Goal: Task Accomplishment & Management: Manage account settings

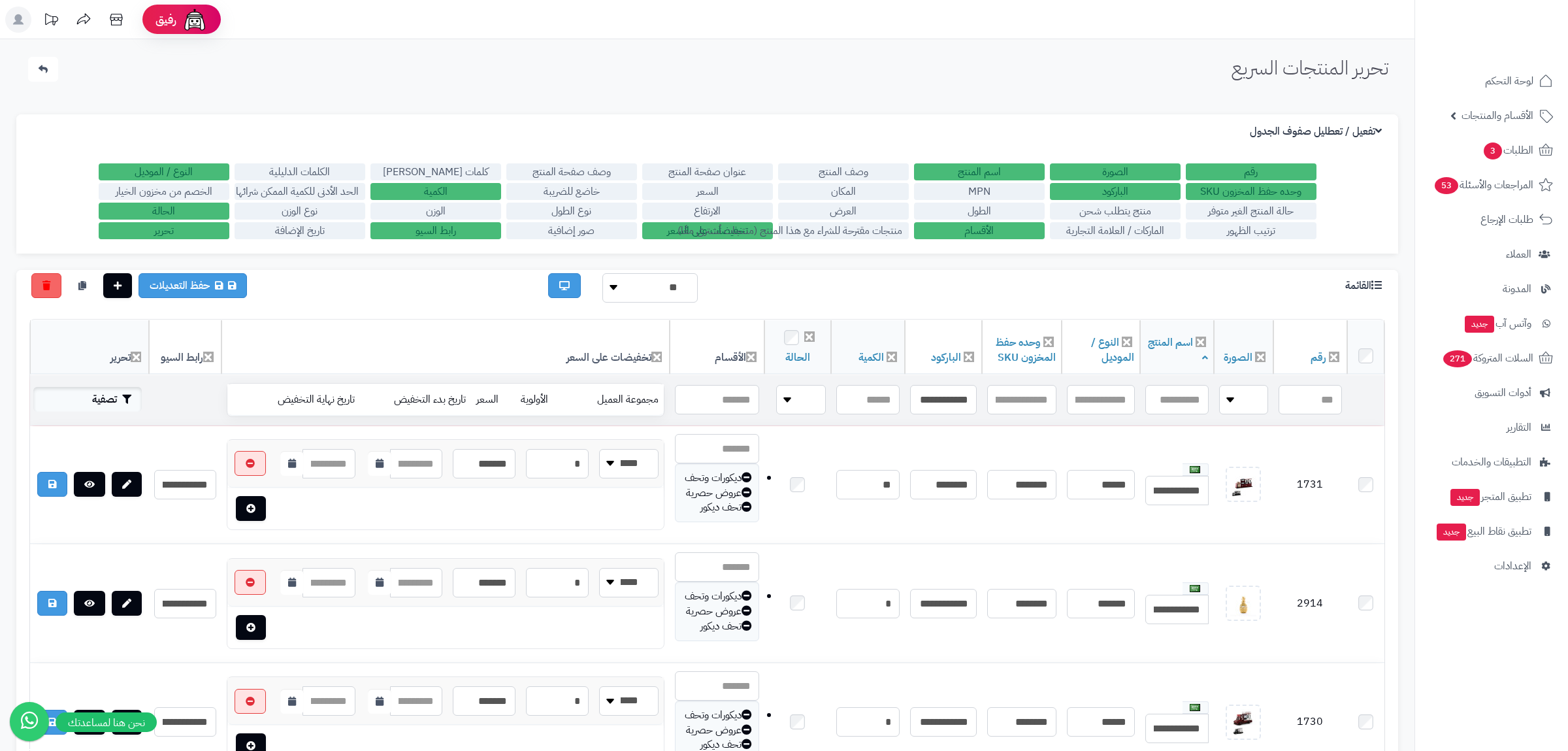
type input "**********"
click at [72, 406] on button "تصفية" at bounding box center [87, 399] width 108 height 25
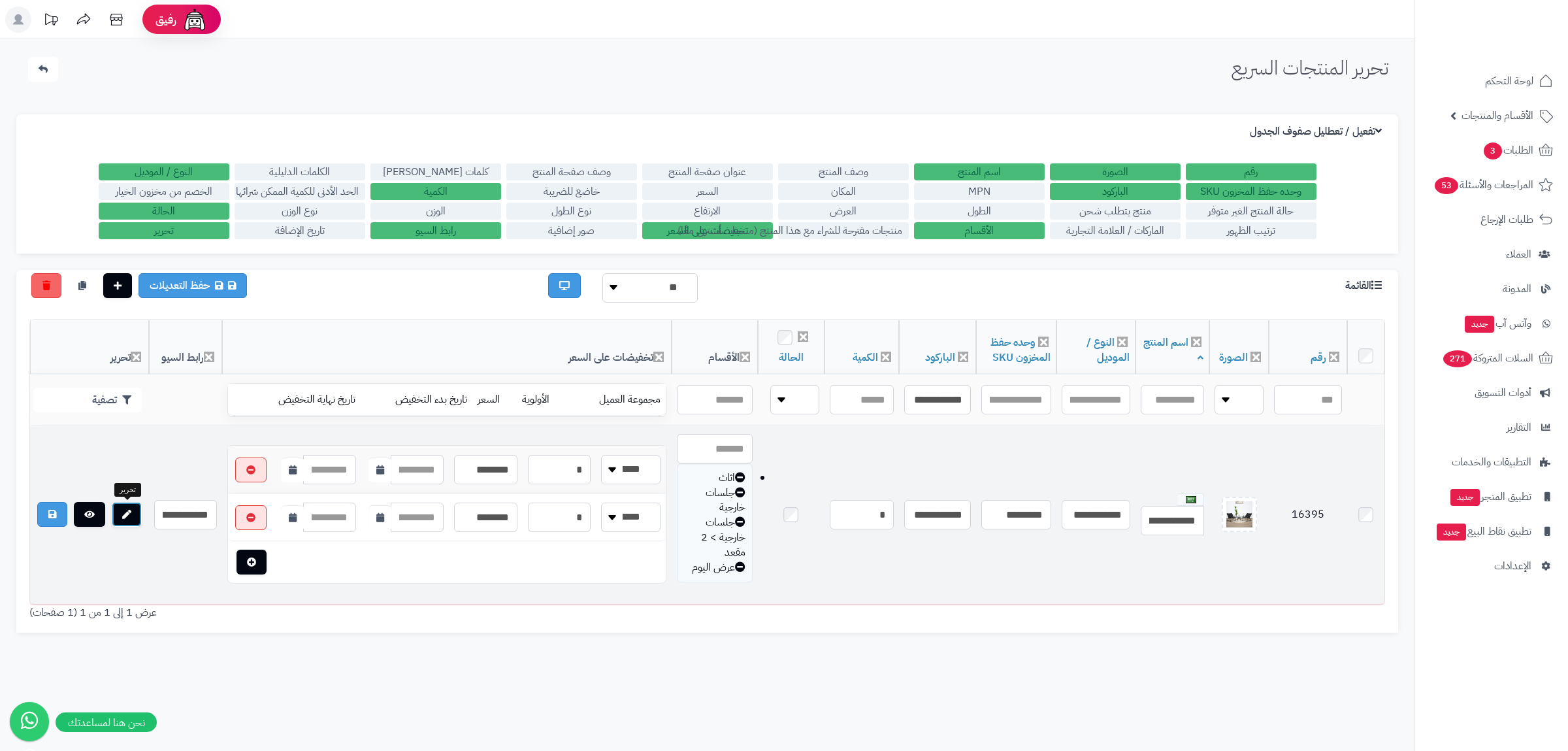
click at [129, 511] on icon at bounding box center [127, 514] width 9 height 9
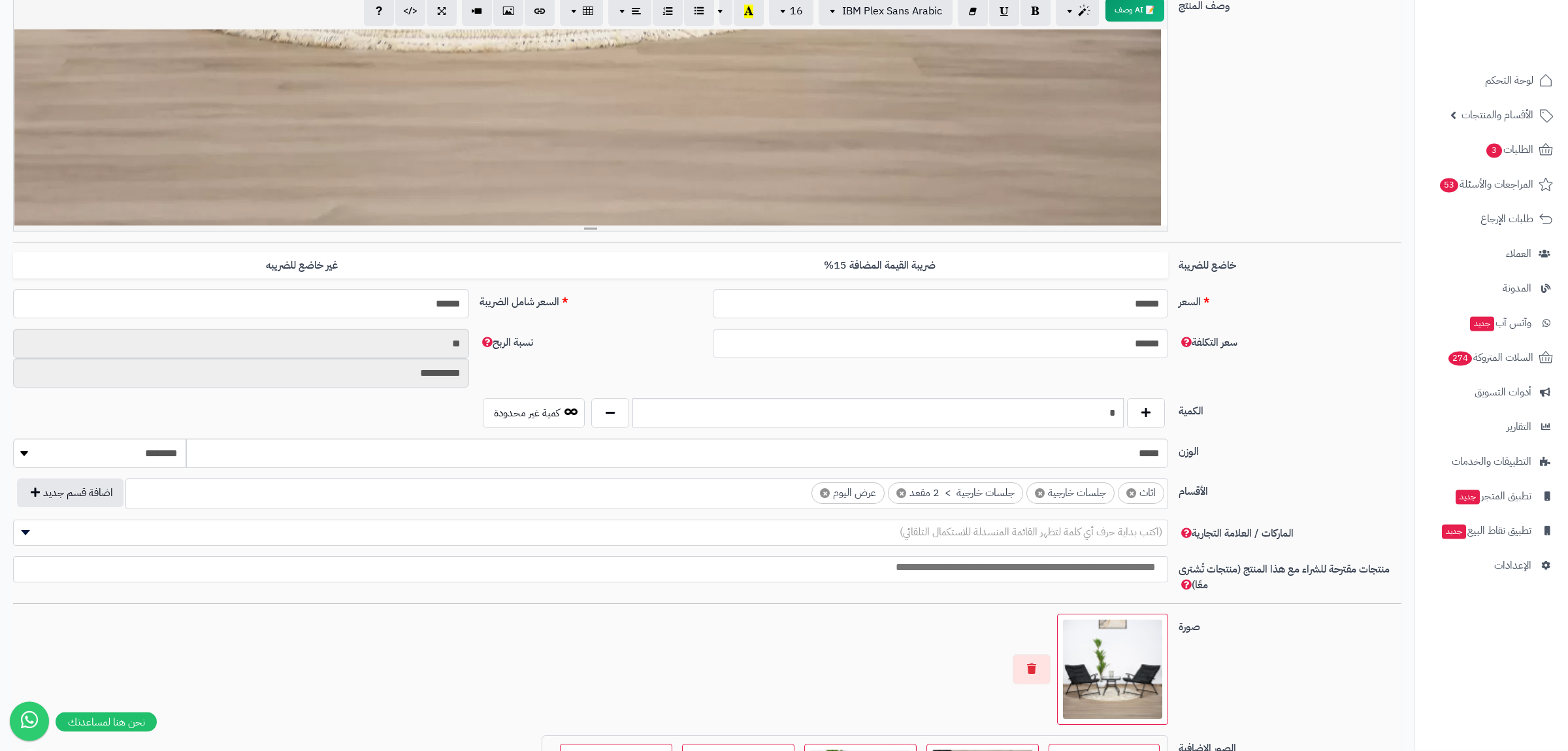
scroll to position [267, 0]
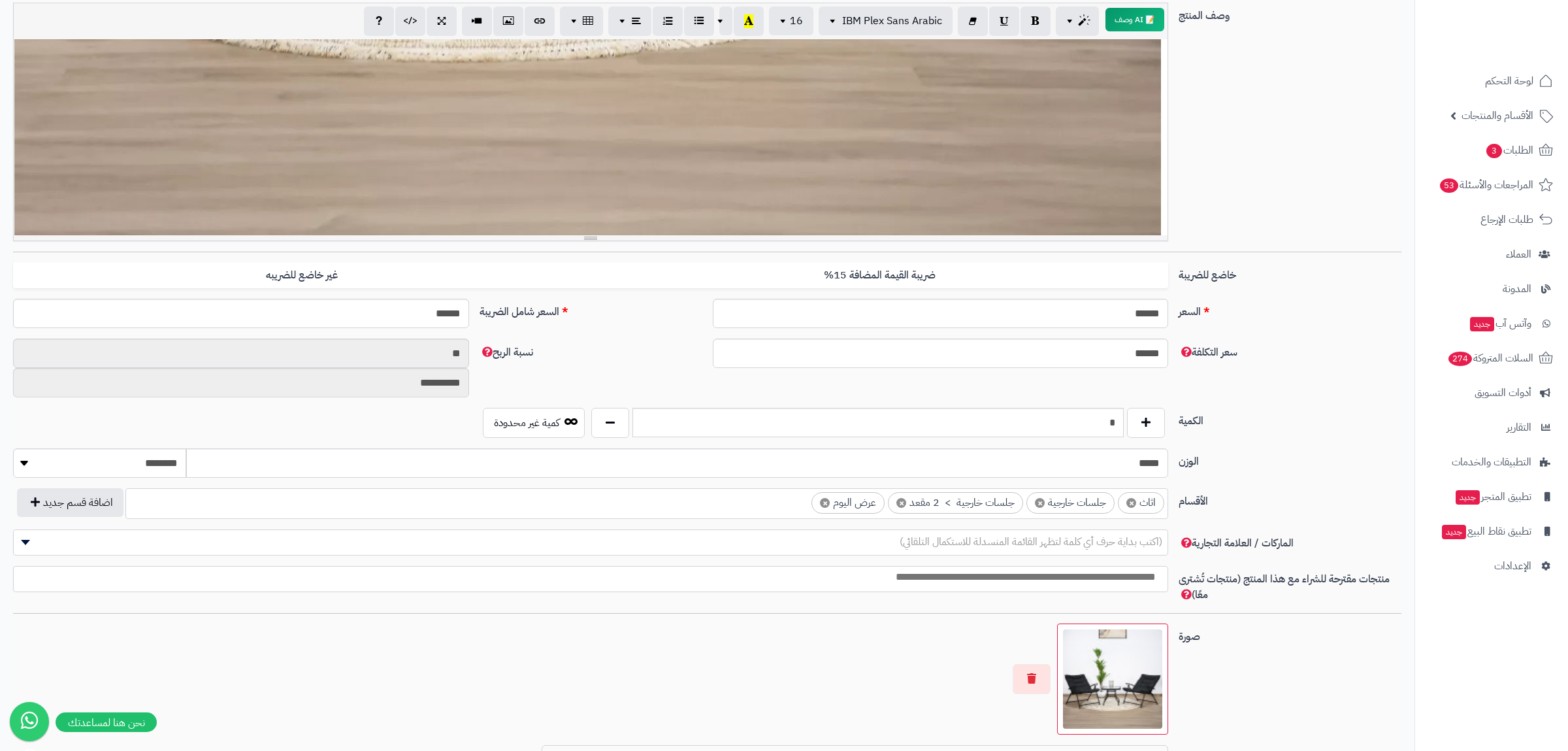
click at [1071, 544] on span "(اكتب بداية حرف أي كلمة لتظهر القائمة المنسدلة للاستكمال التلقائي)" at bounding box center [1031, 541] width 263 height 16
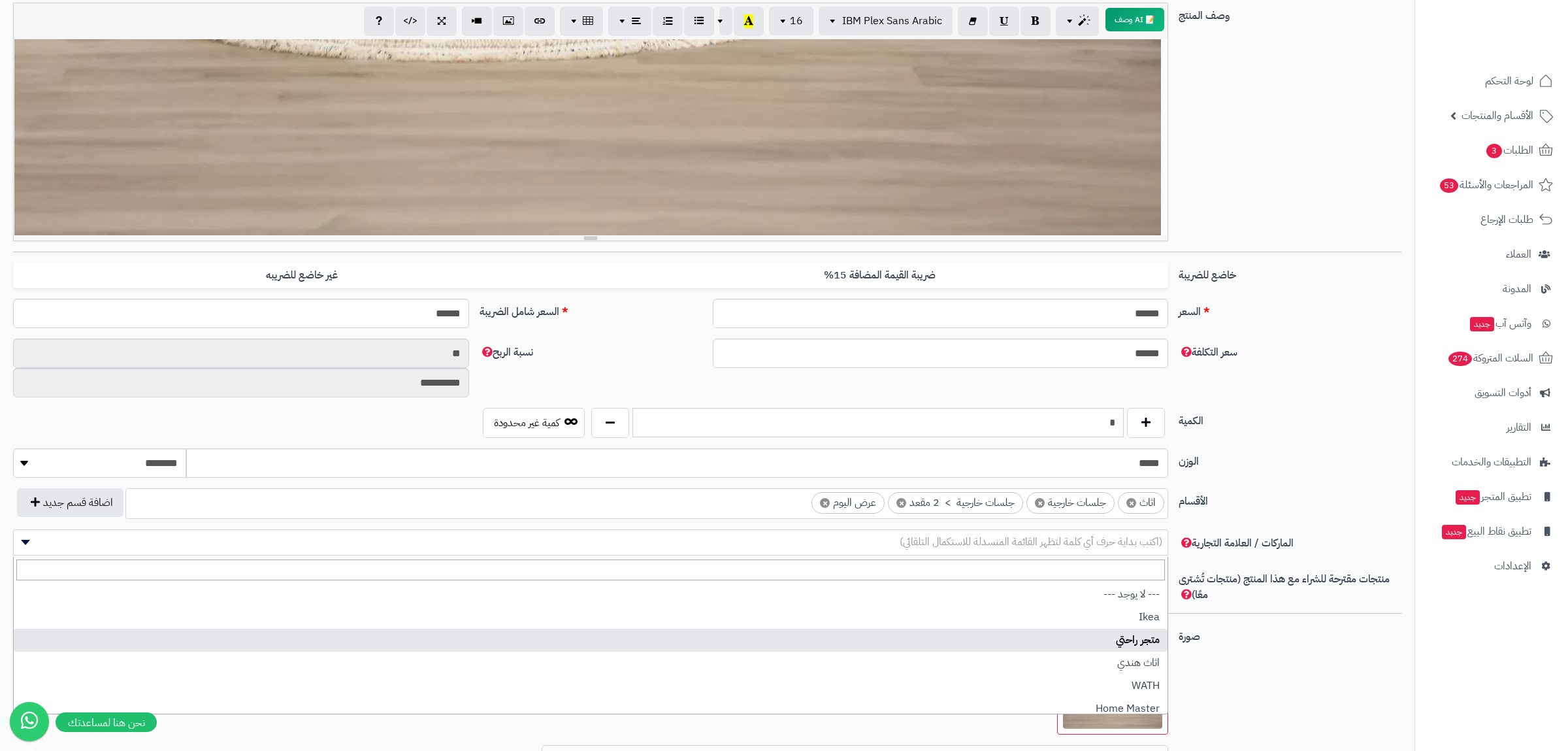
select select "**"
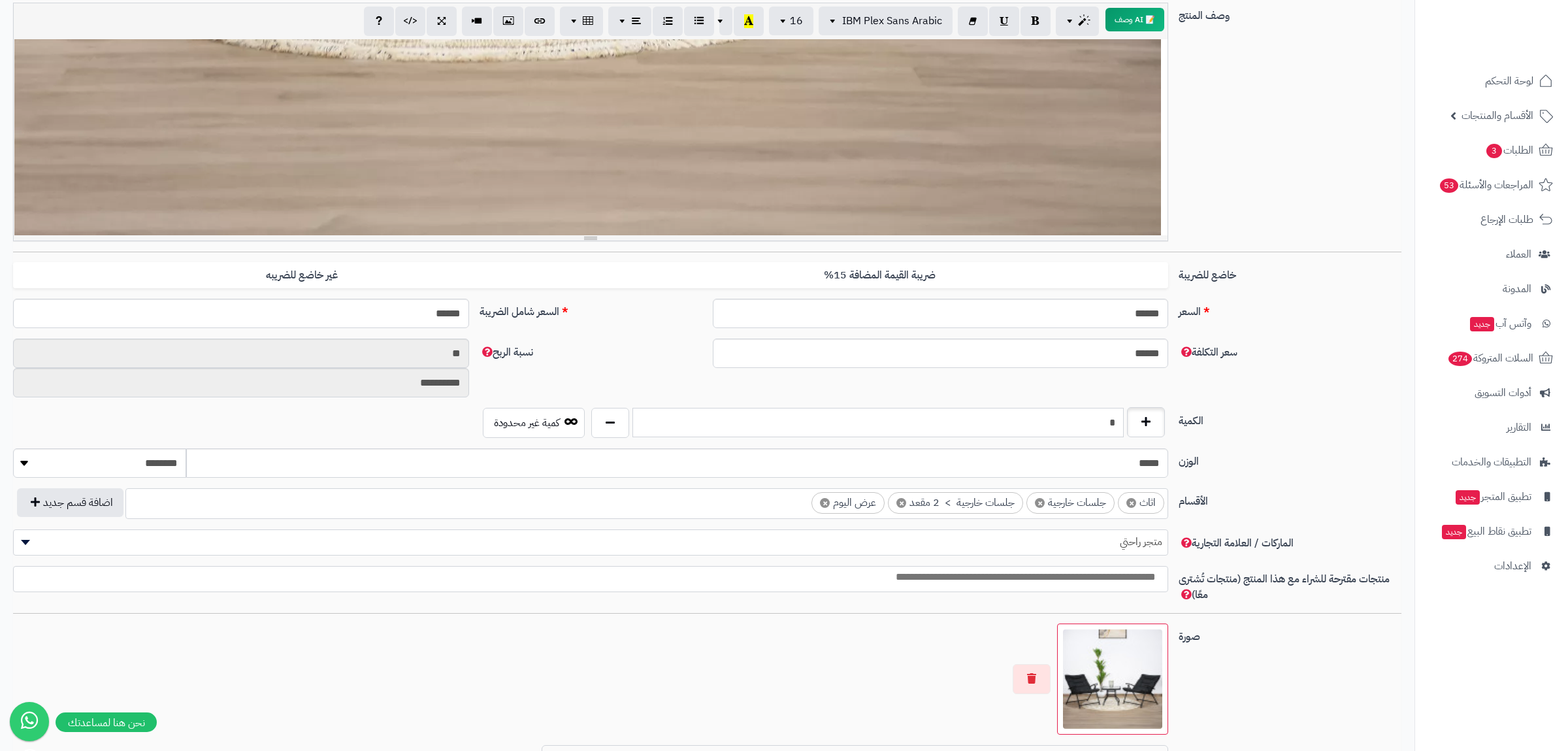
drag, startPoint x: 1090, startPoint y: 419, endPoint x: 1127, endPoint y: 419, distance: 37.0
click at [1123, 421] on input "*" at bounding box center [878, 422] width 491 height 30
type input "*"
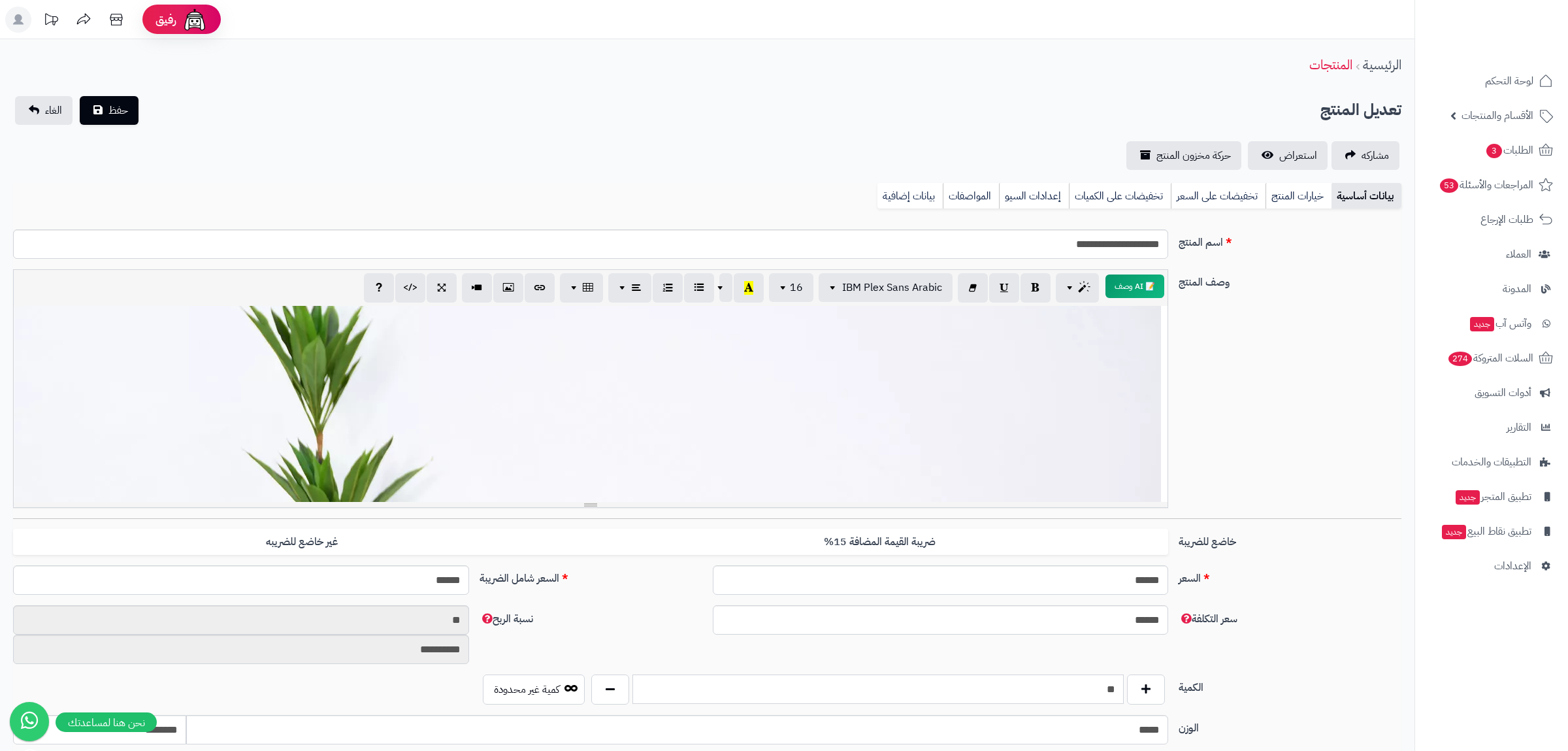
scroll to position [279, 0]
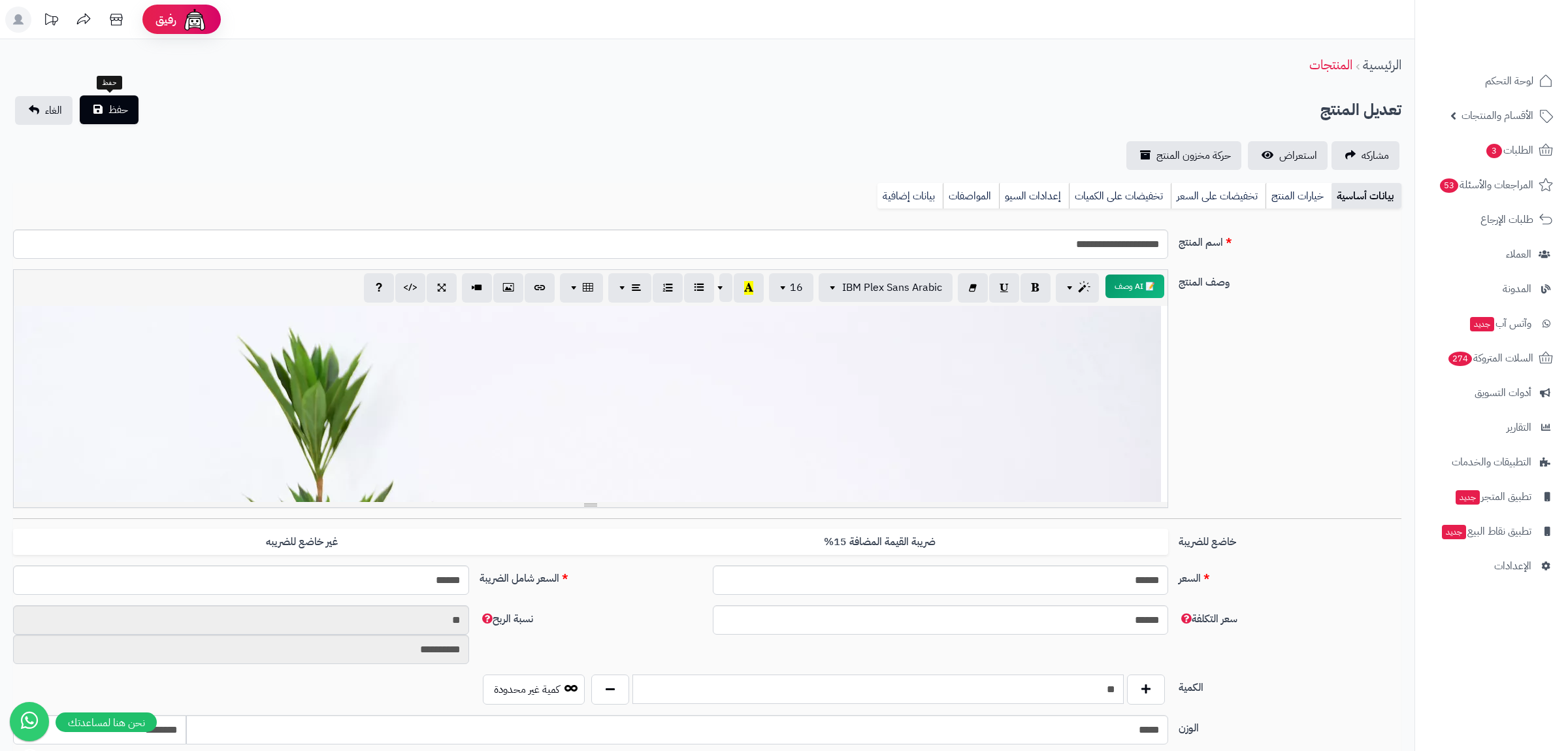
type input "**"
click at [115, 110] on span "حفظ" at bounding box center [118, 110] width 20 height 16
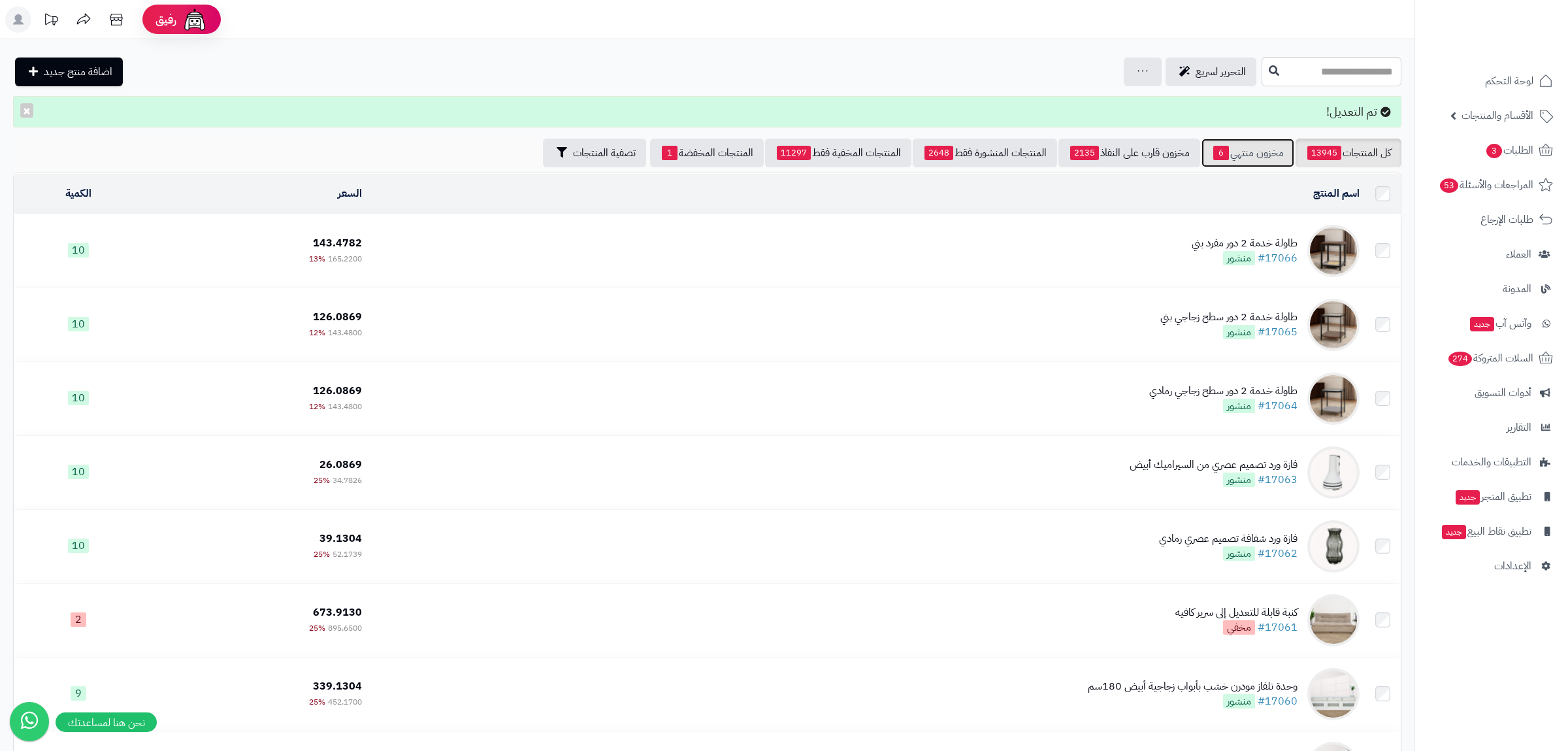
click at [1236, 149] on link "مخزون منتهي 6" at bounding box center [1247, 153] width 93 height 29
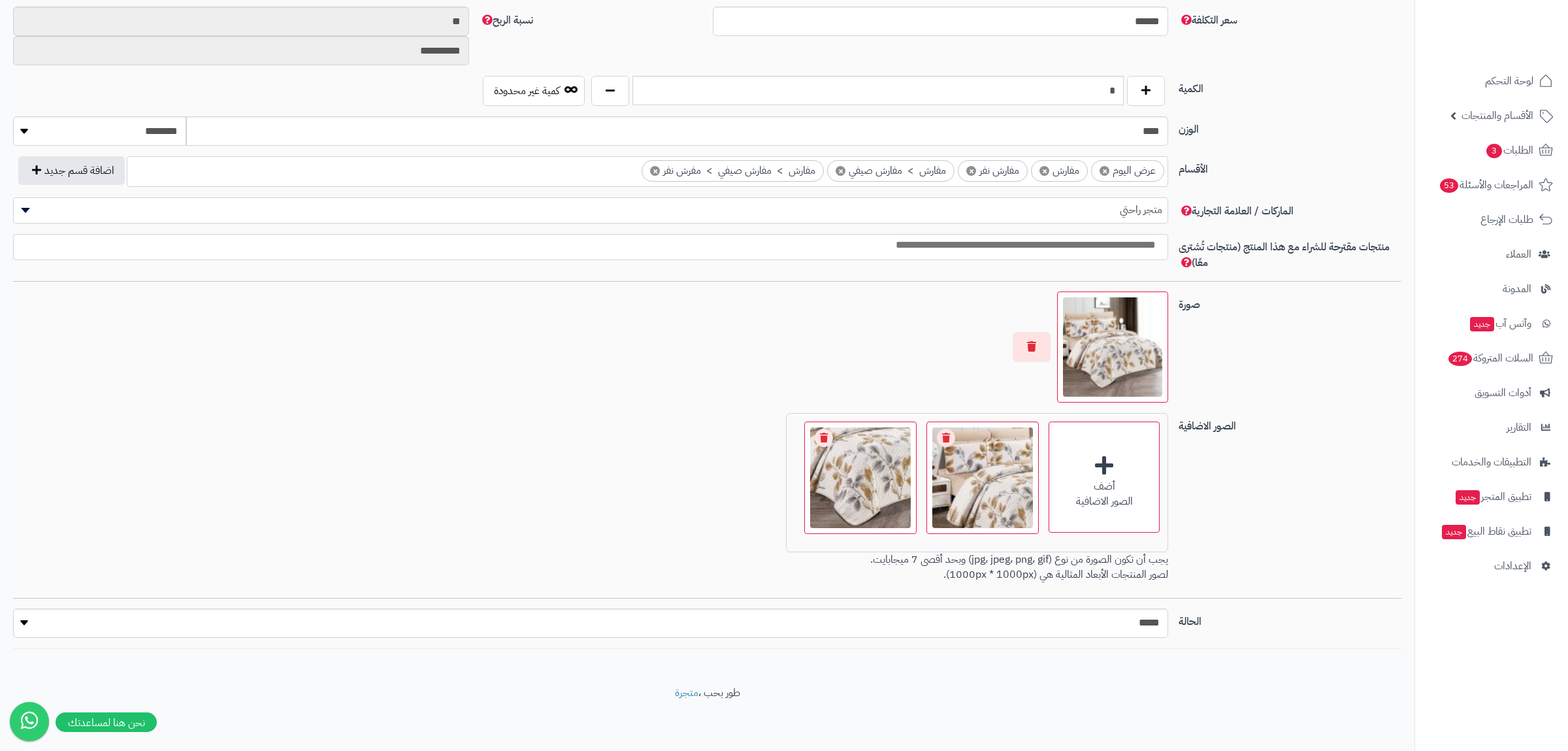
scroll to position [183, 0]
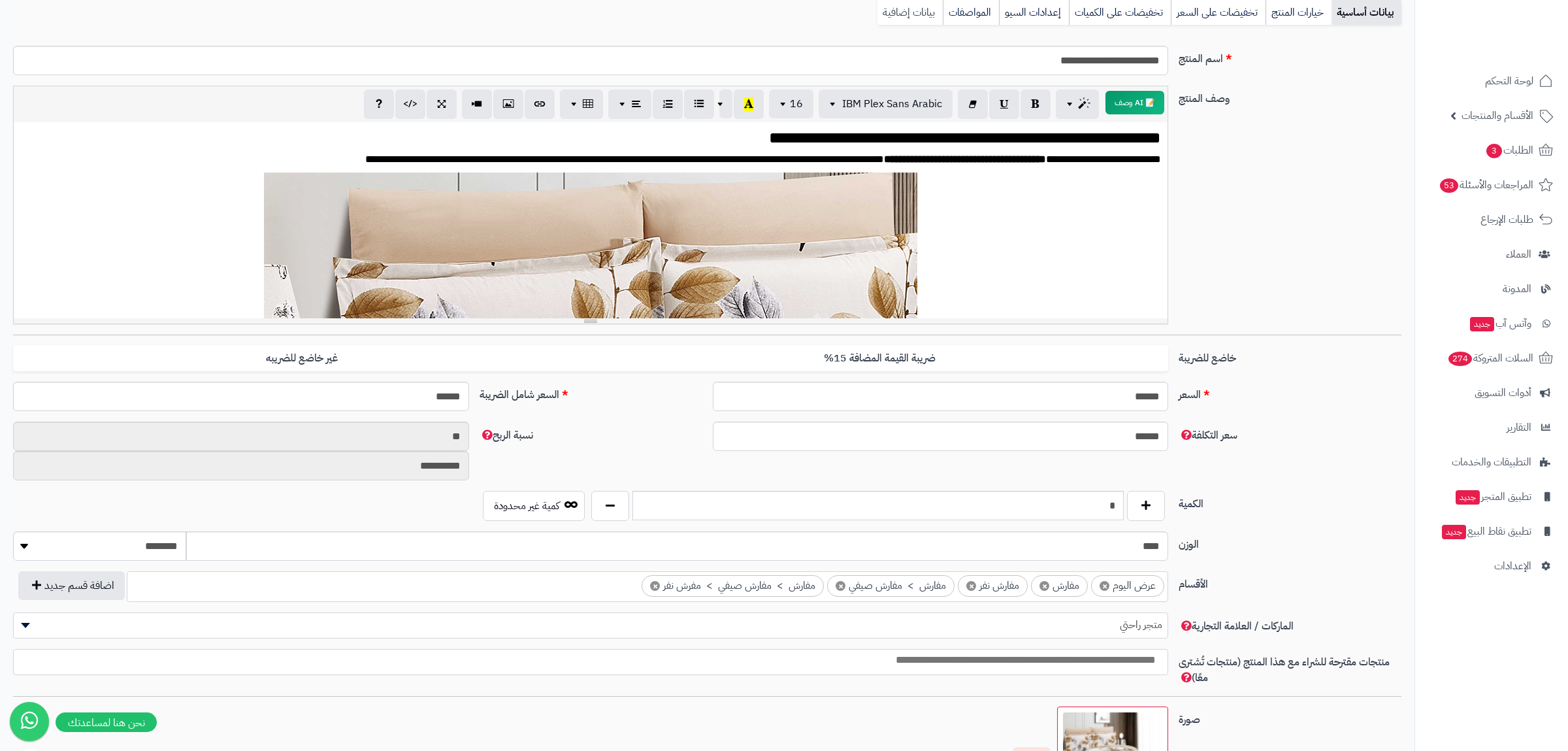
click at [901, 12] on link "بيانات إضافية" at bounding box center [910, 12] width 65 height 26
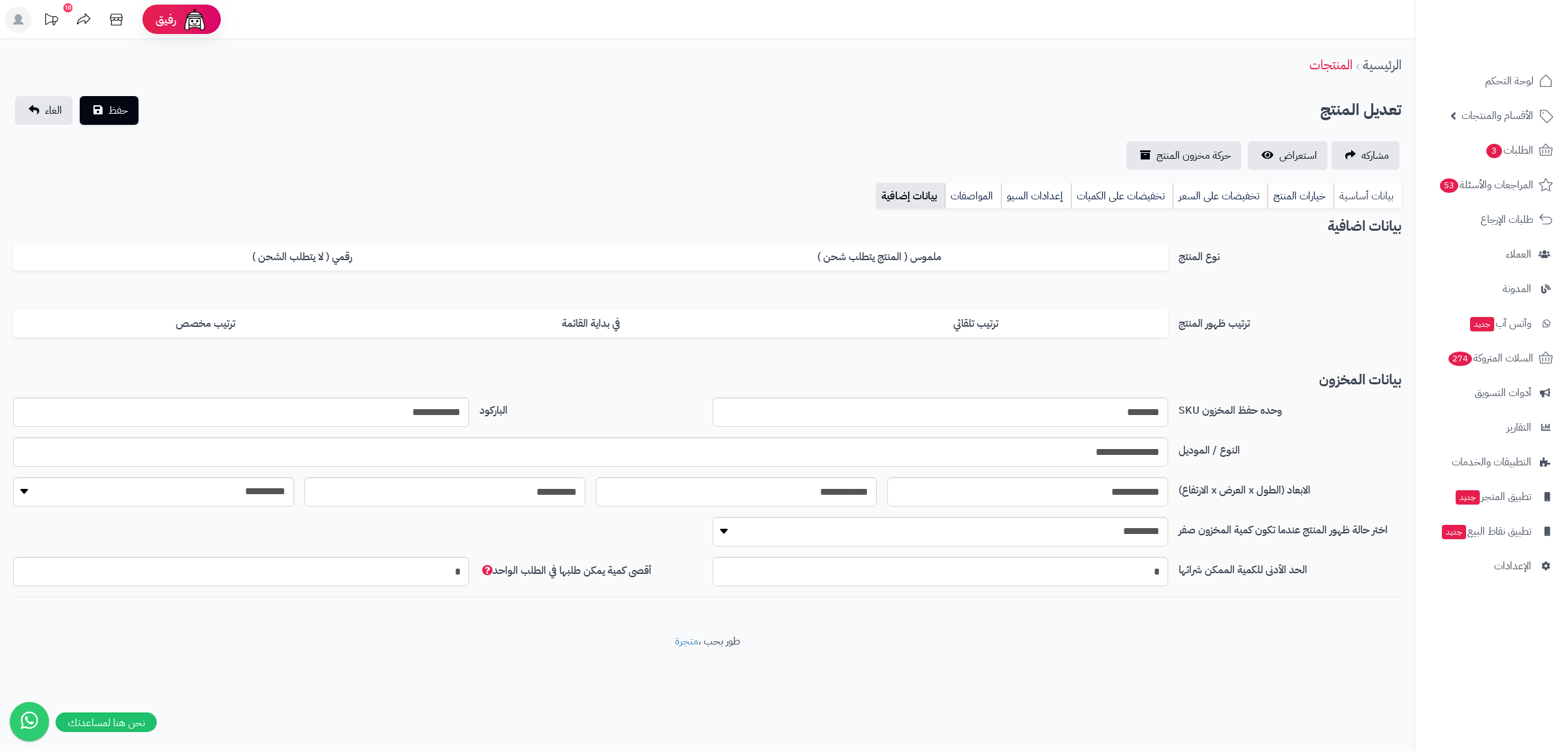
drag, startPoint x: 1357, startPoint y: 189, endPoint x: 1351, endPoint y: 196, distance: 9.2
click at [1356, 190] on link "بيانات أساسية" at bounding box center [1367, 196] width 68 height 26
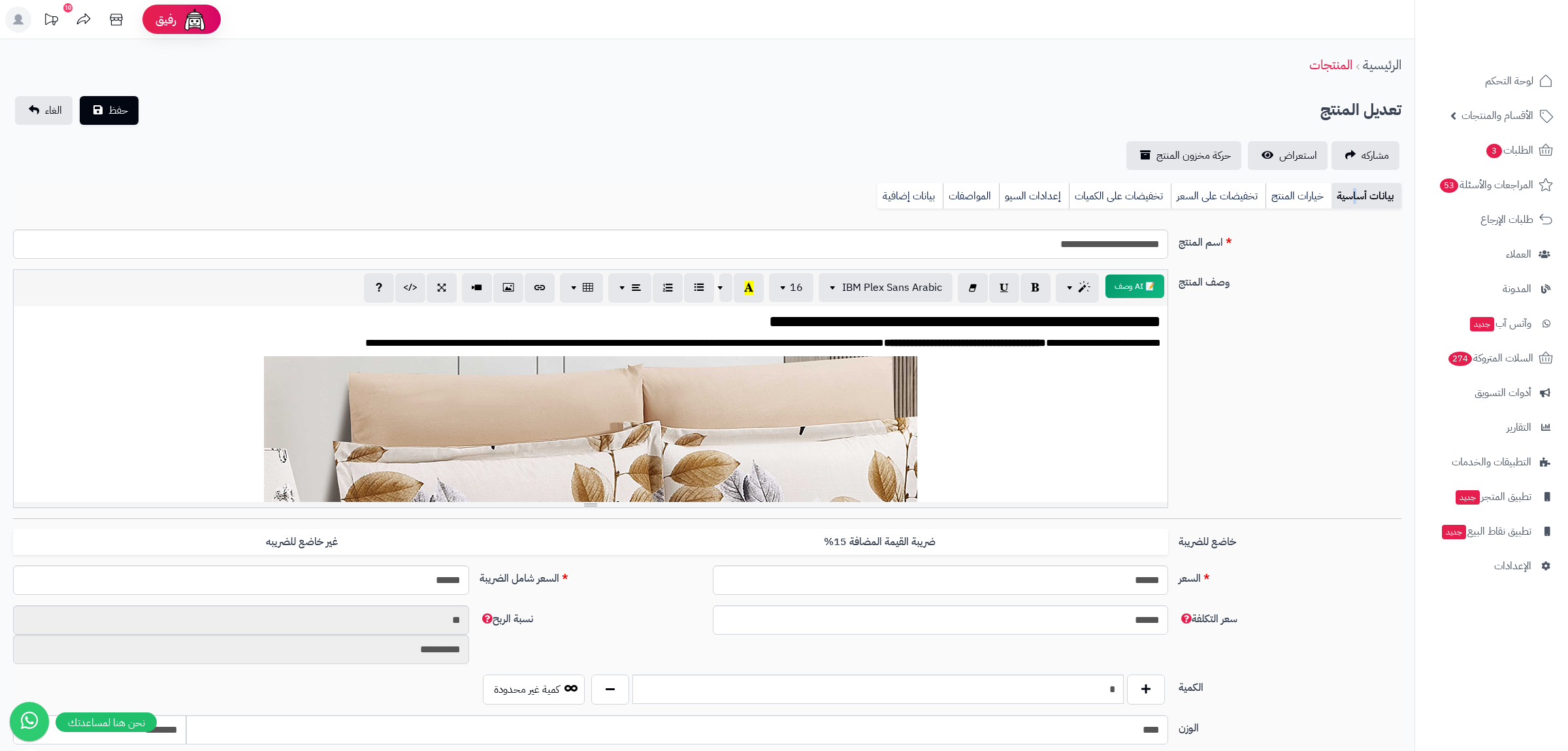
scroll to position [500, 0]
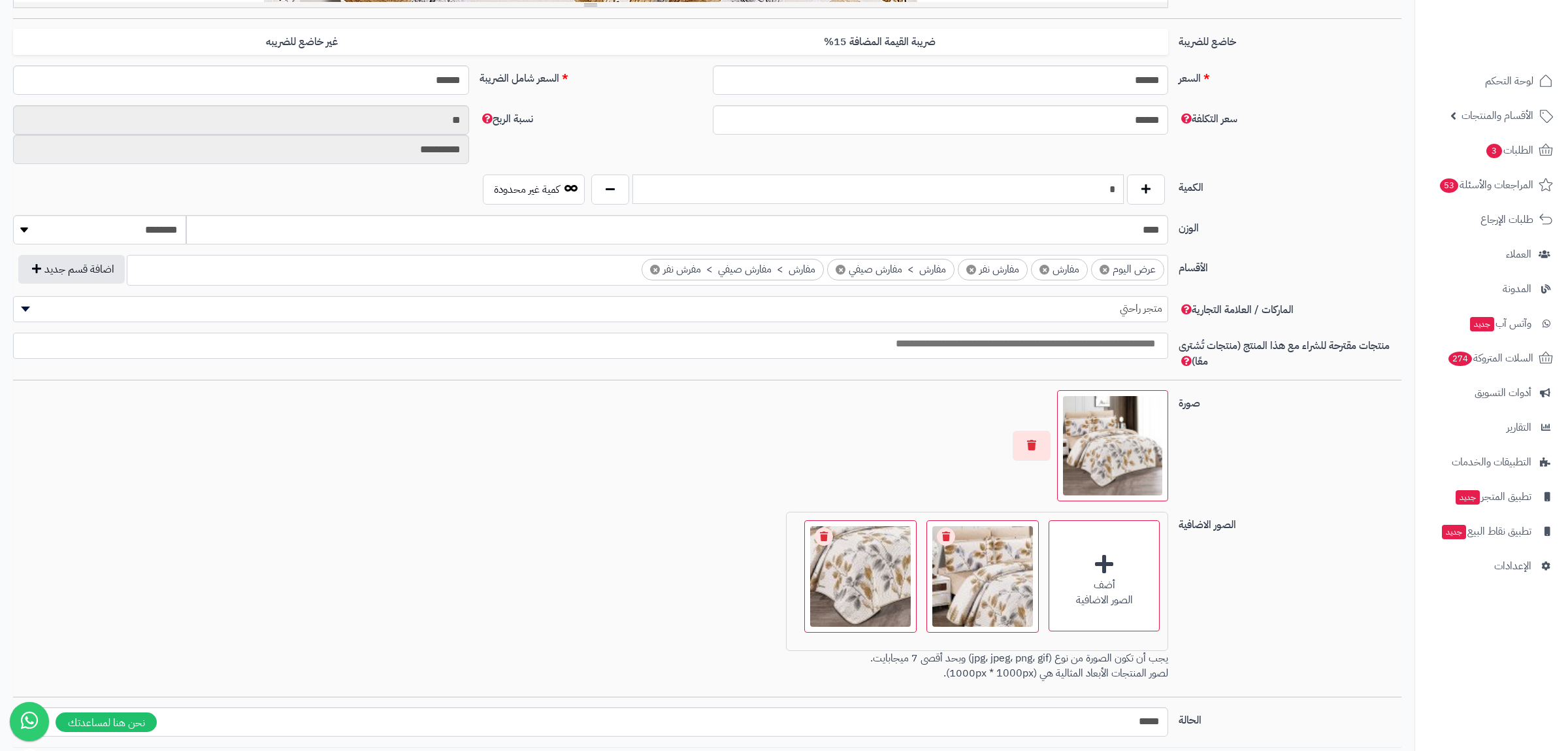
click at [1123, 194] on input "*" at bounding box center [878, 189] width 491 height 30
drag, startPoint x: 1091, startPoint y: 191, endPoint x: 1122, endPoint y: 193, distance: 31.1
click at [1122, 193] on input "*" at bounding box center [878, 189] width 491 height 30
type input "*"
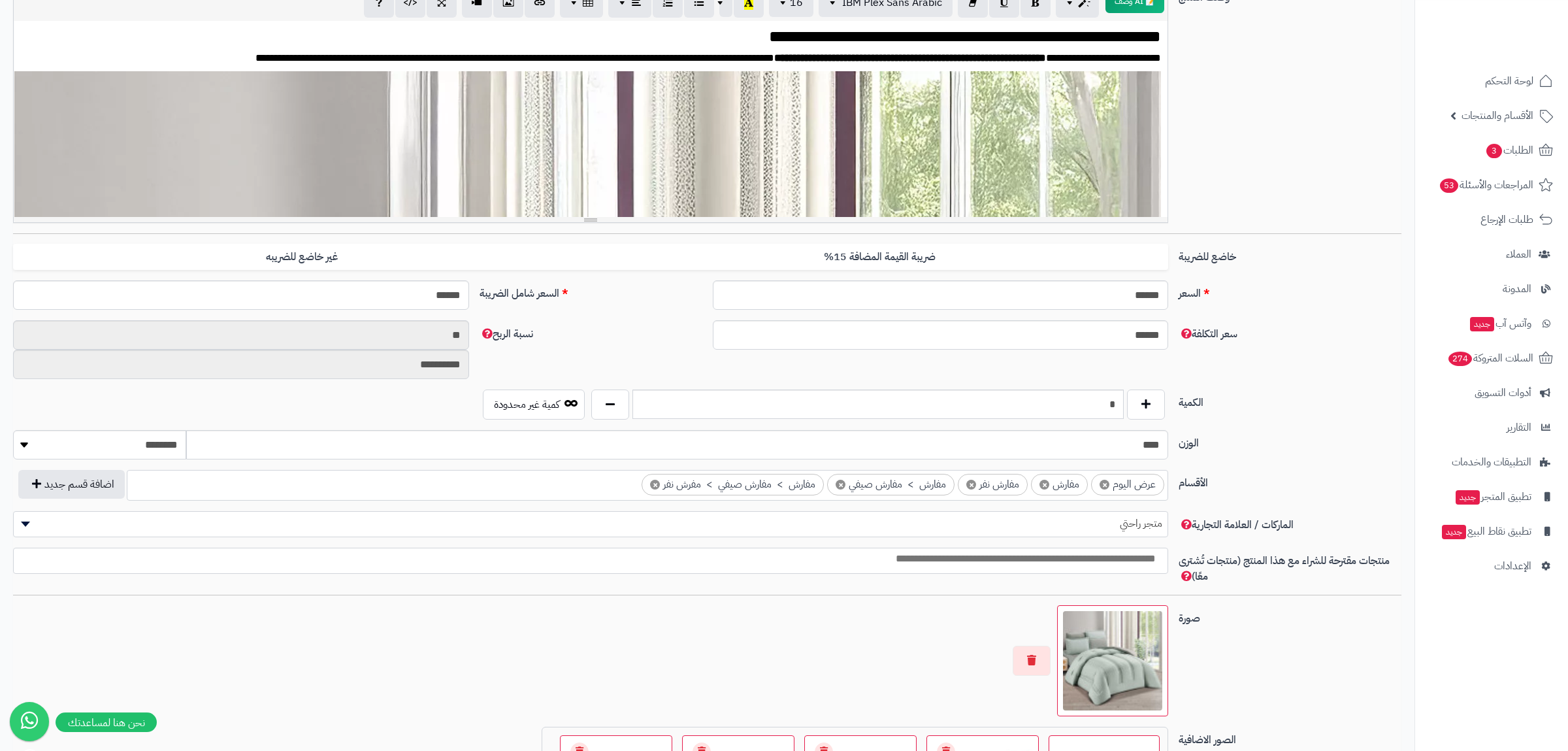
scroll to position [416, 0]
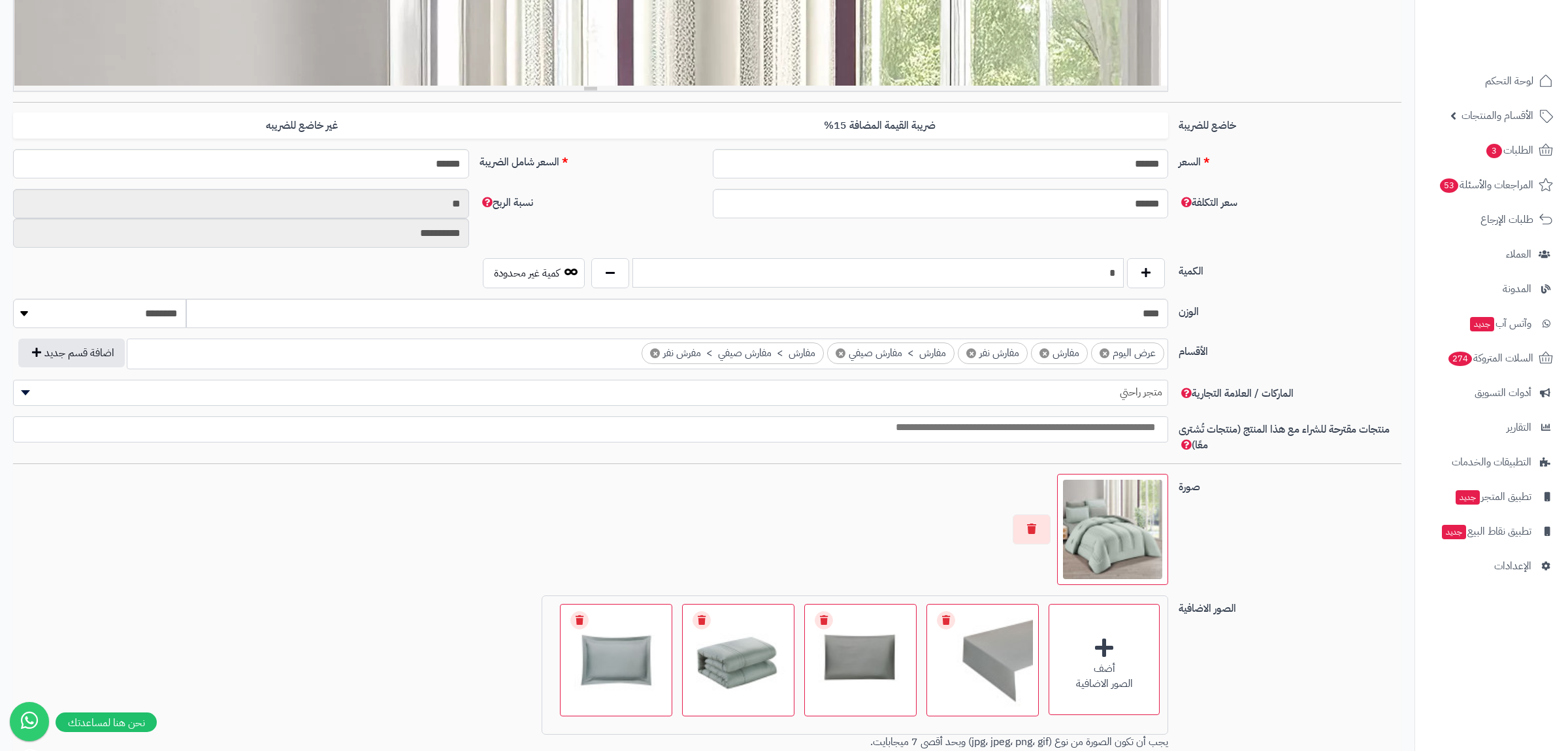
drag, startPoint x: 1092, startPoint y: 275, endPoint x: 1139, endPoint y: 284, distance: 47.9
click at [1123, 284] on input "*" at bounding box center [878, 273] width 491 height 30
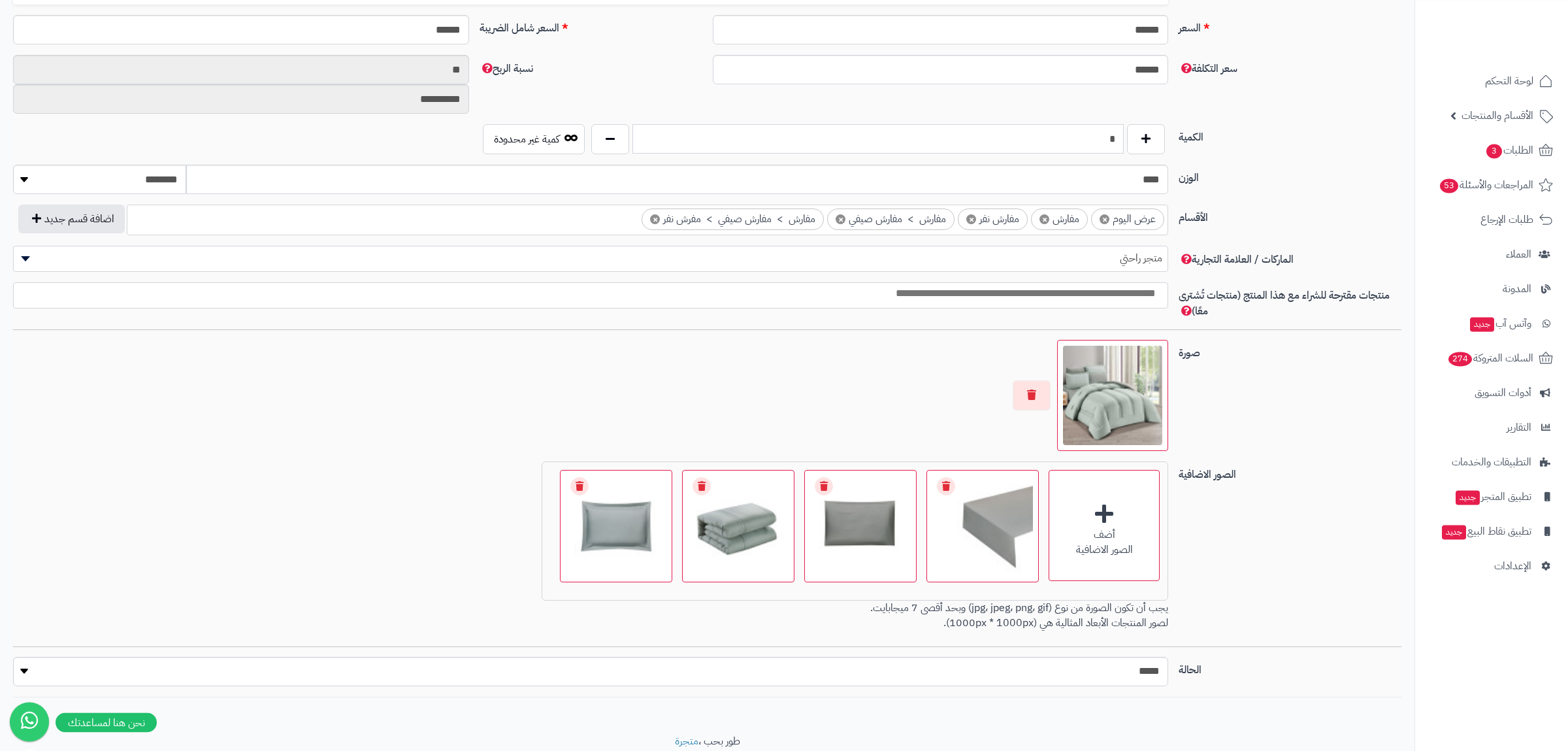
scroll to position [600, 0]
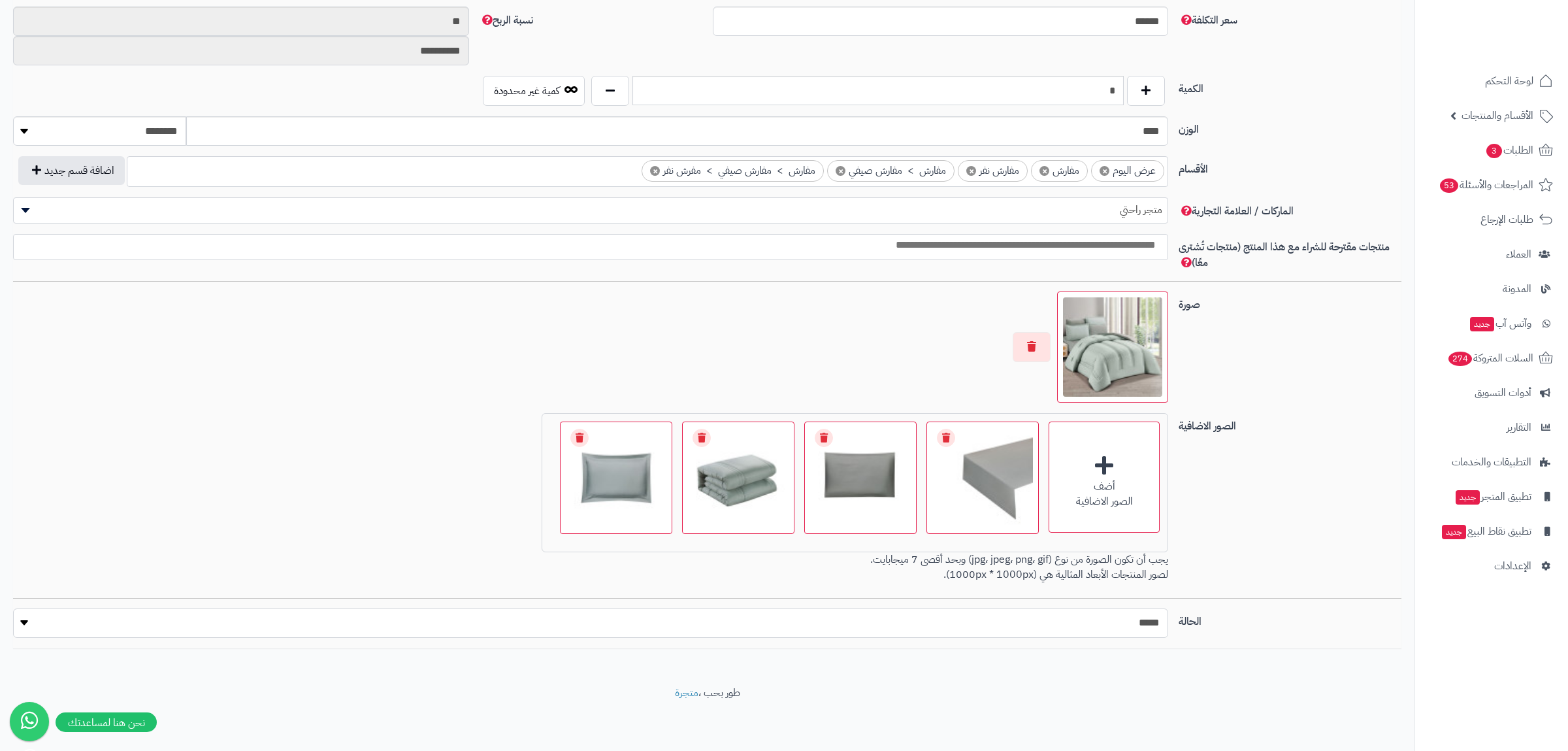
click at [13, 608] on select "***** ****" at bounding box center [591, 623] width 1155 height 30
select select "*"
click option "****" at bounding box center [0, 0] width 0 height 0
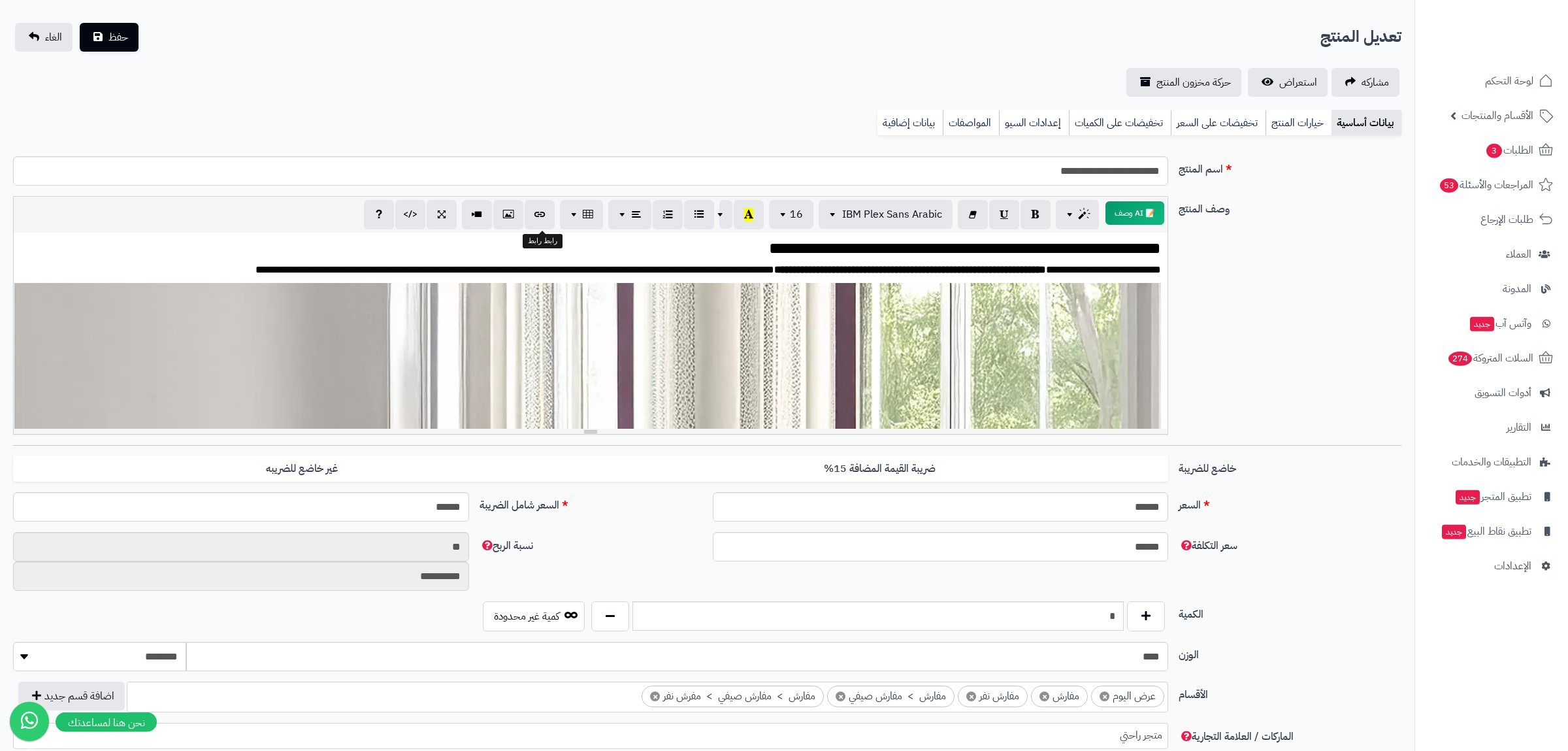
scroll to position [17, 0]
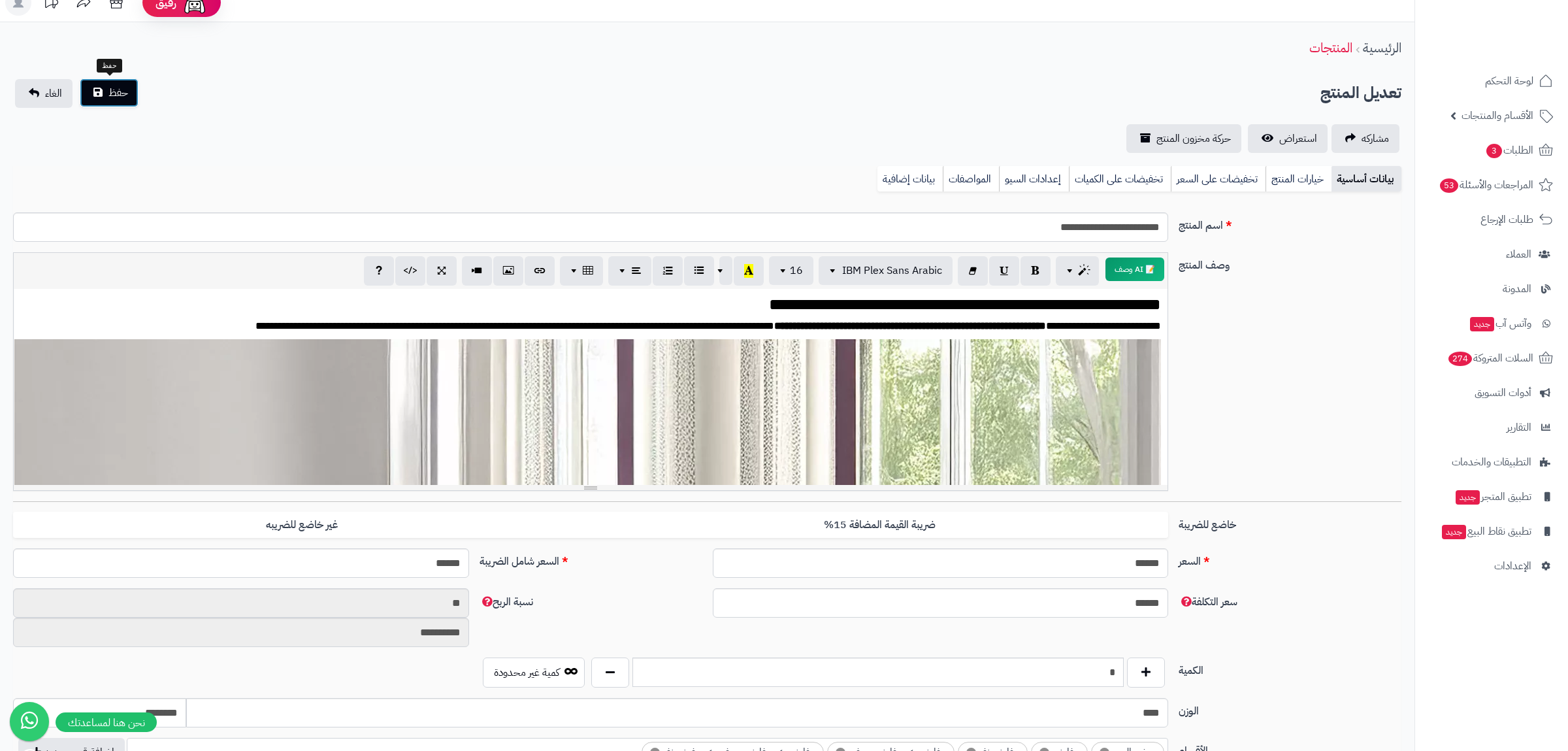
click at [120, 87] on span "حفظ" at bounding box center [118, 93] width 20 height 16
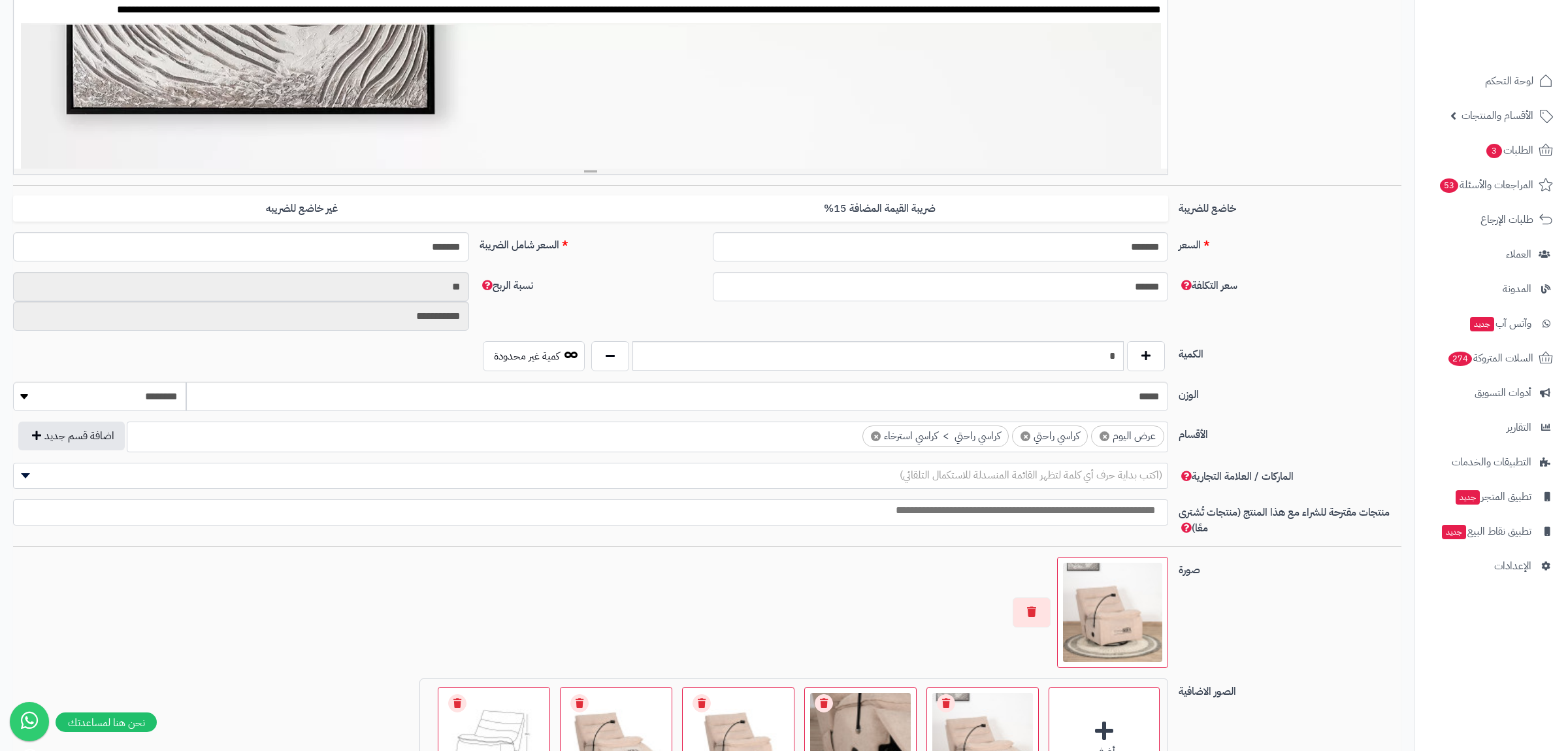
scroll to position [600, 0]
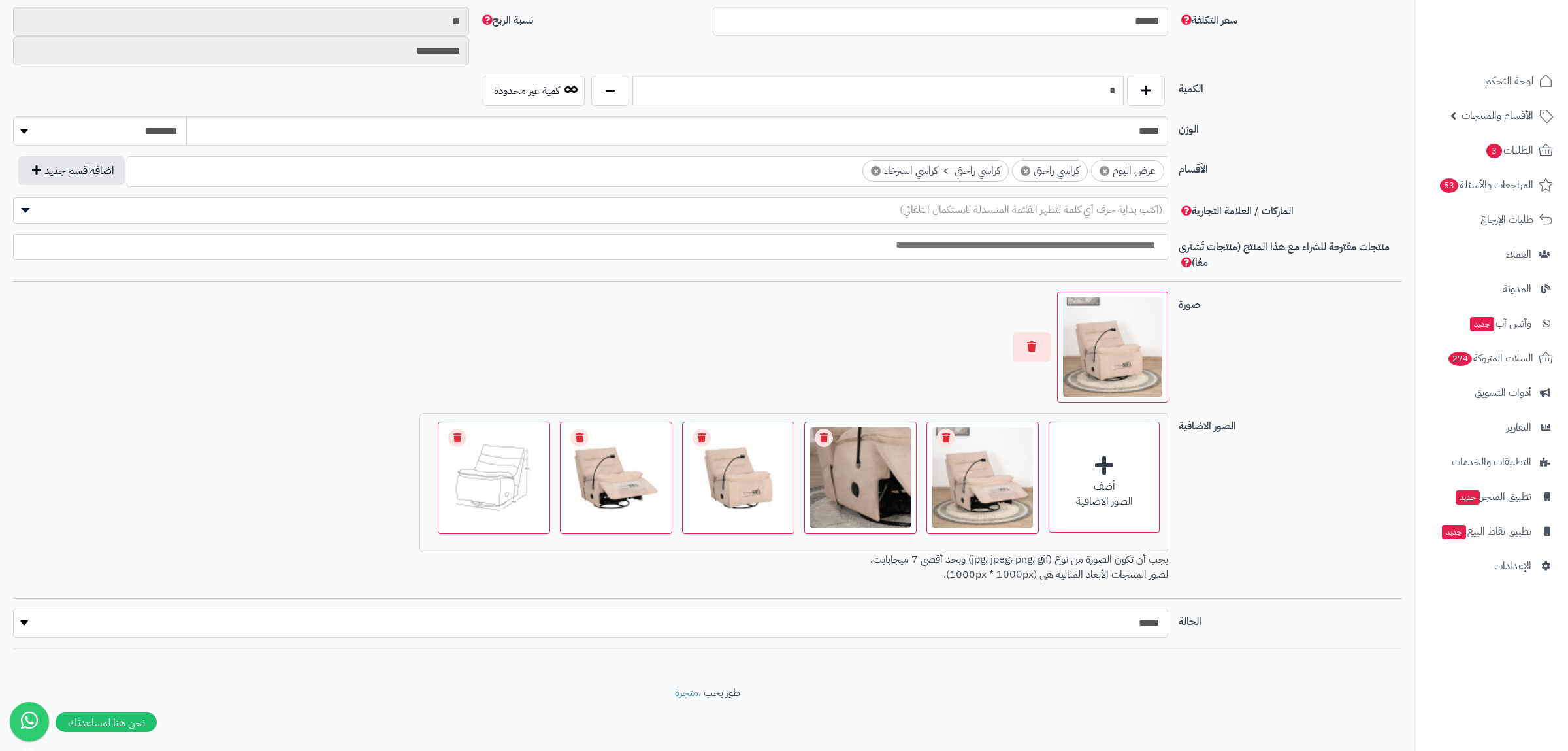
select select "*"
click option "****" at bounding box center [0, 0] width 0 height 0
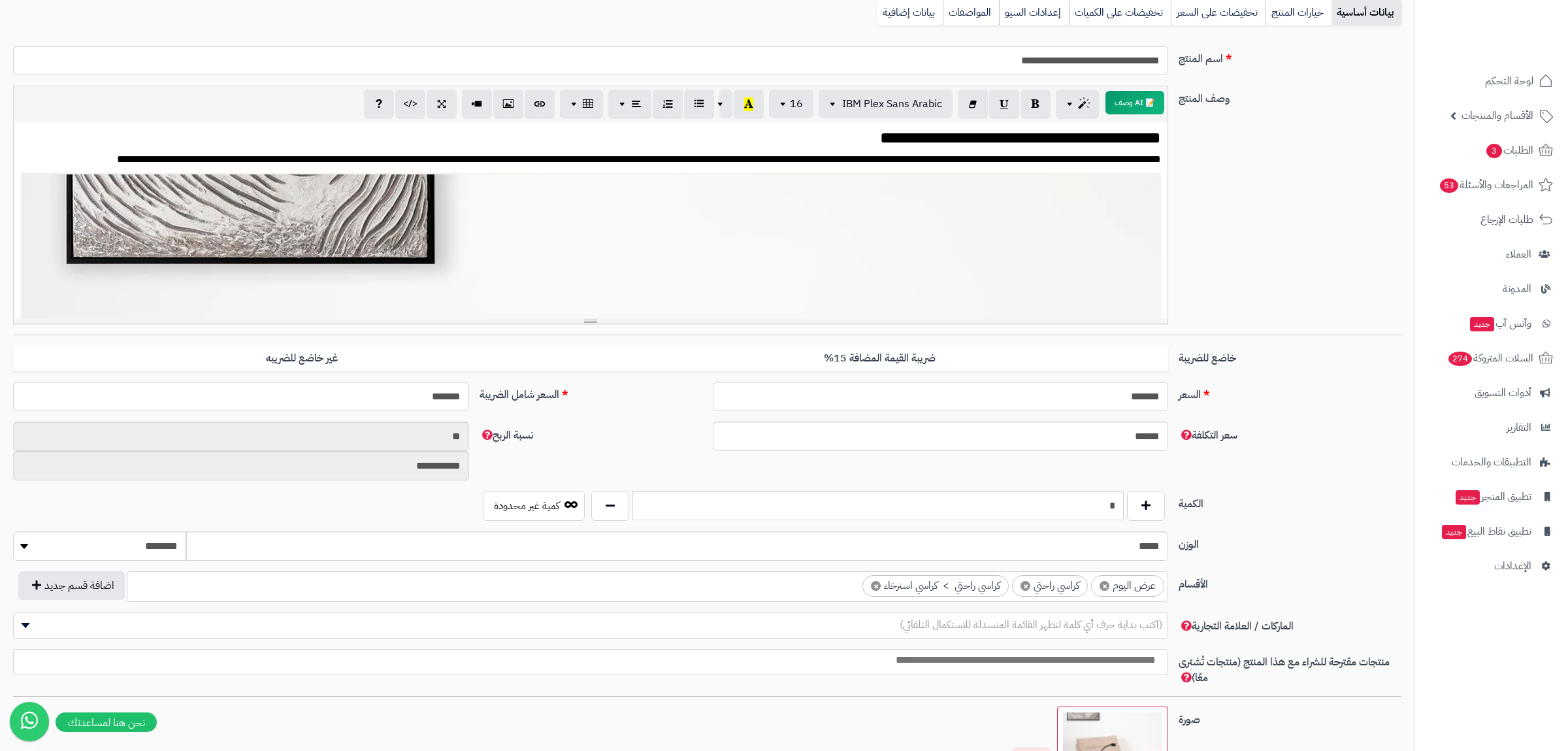
scroll to position [0, 0]
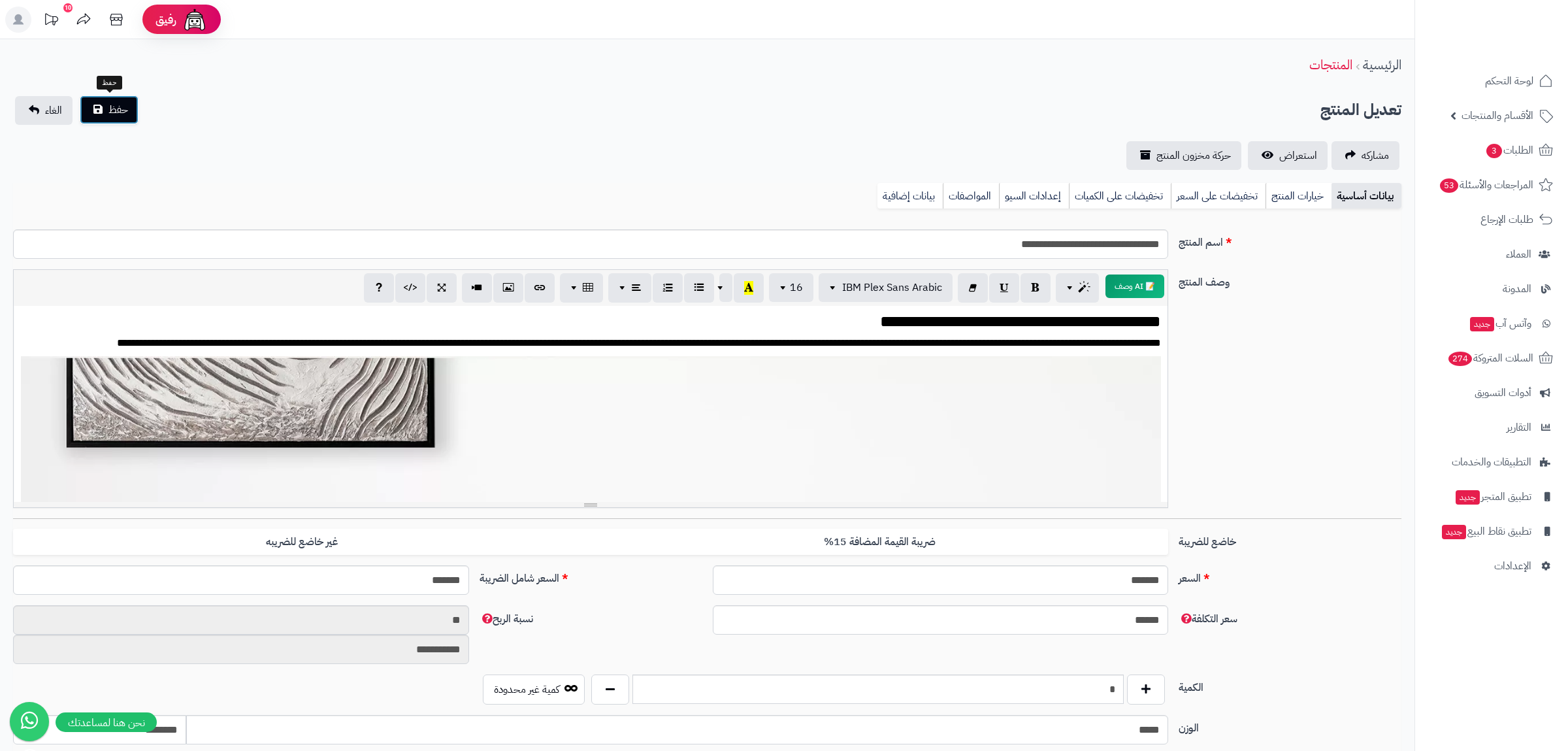
click at [113, 113] on span "حفظ" at bounding box center [118, 110] width 20 height 16
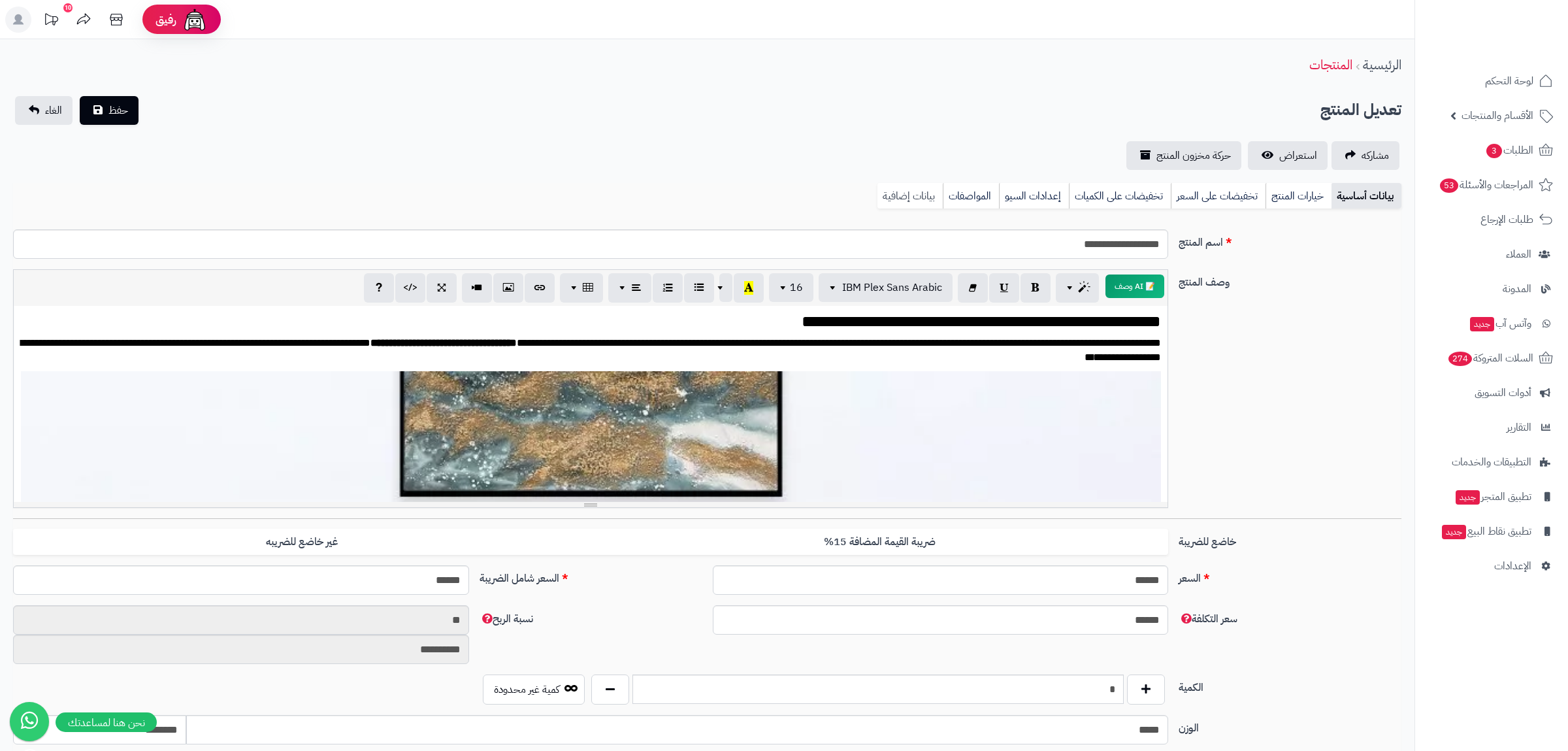
click at [910, 196] on link "بيانات إضافية" at bounding box center [910, 196] width 65 height 26
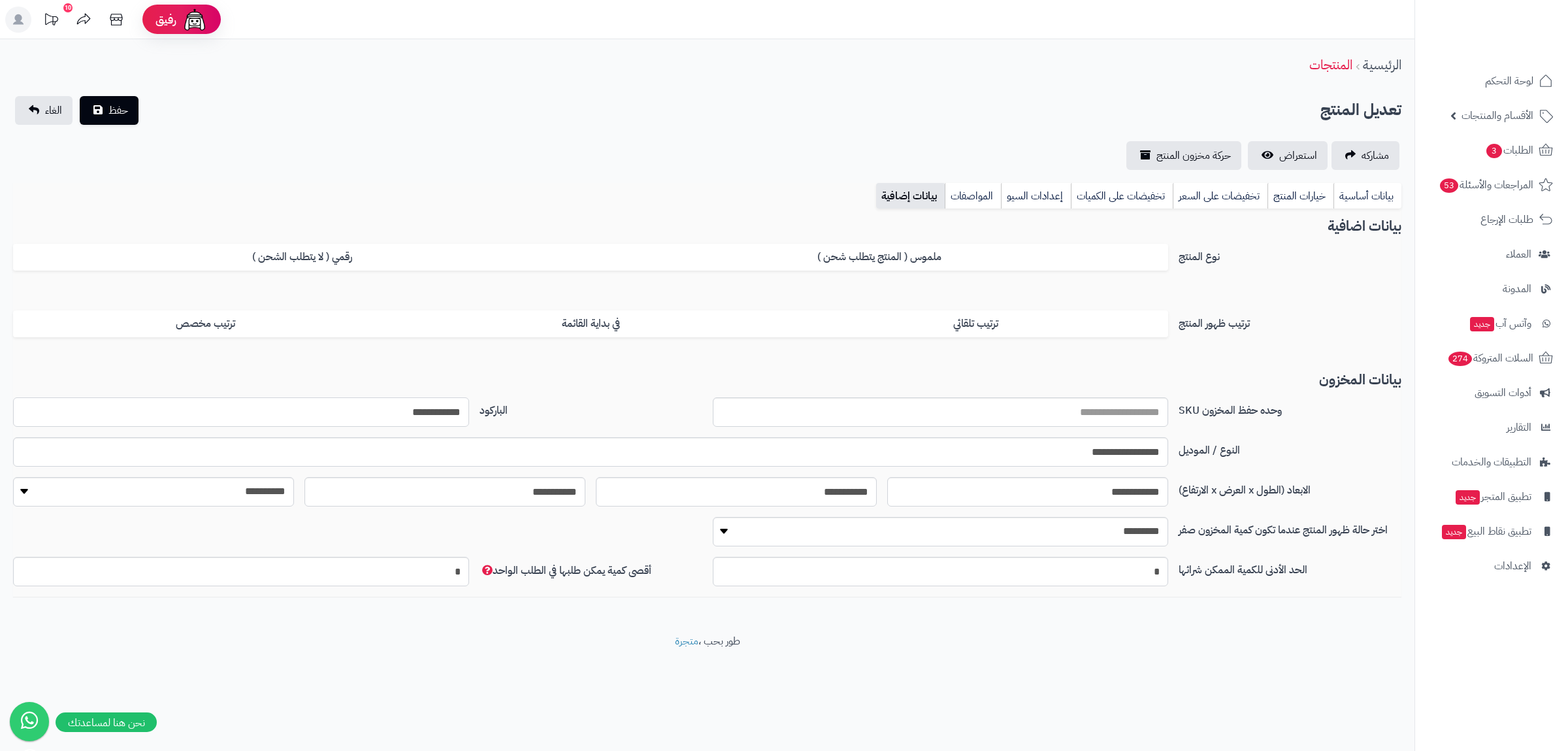
click at [432, 411] on input "**********" at bounding box center [241, 412] width 456 height 30
click at [432, 411] on input "**********" at bounding box center [241, 412] width 456 height 30
click at [1380, 189] on link "بيانات أساسية" at bounding box center [1367, 196] width 68 height 26
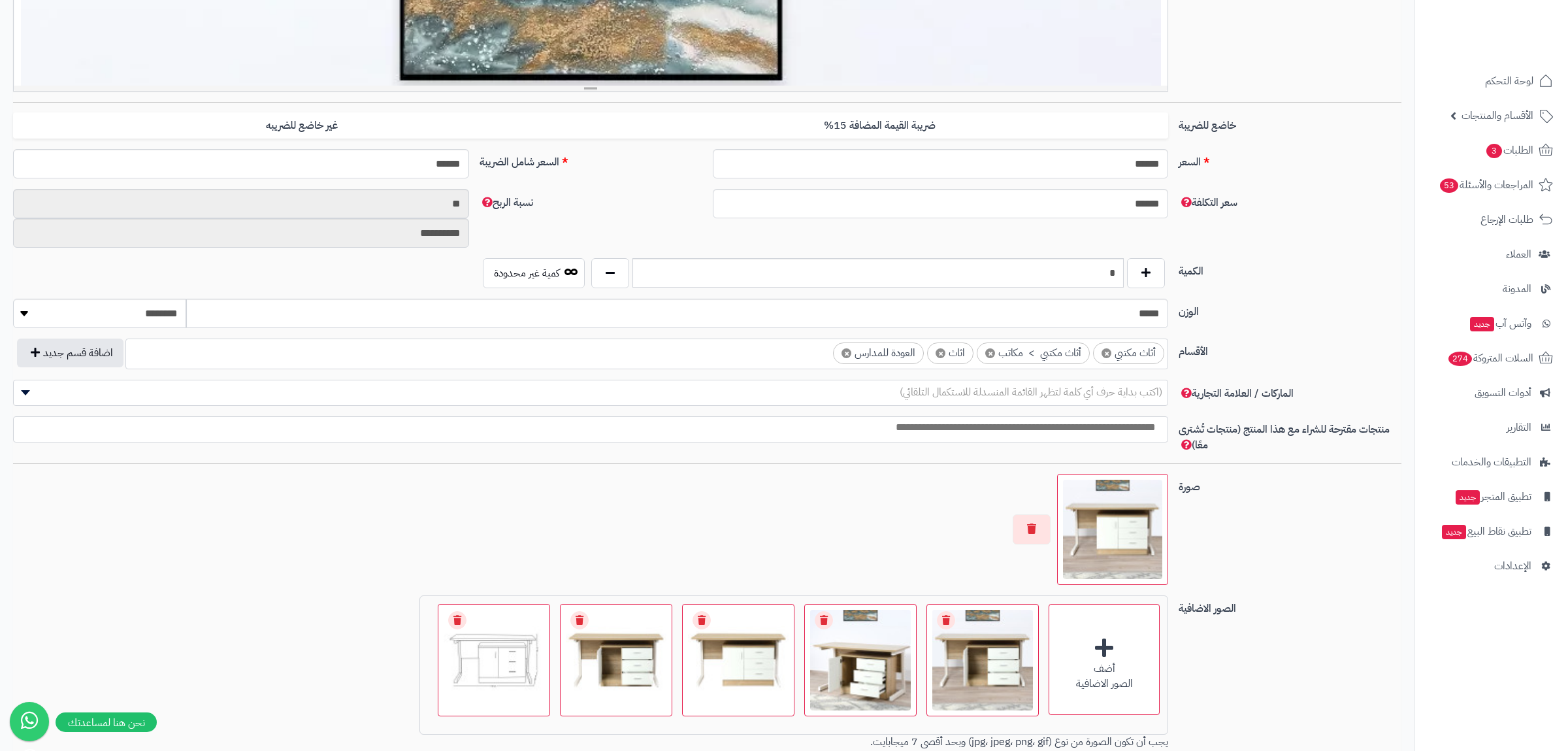
scroll to position [600, 0]
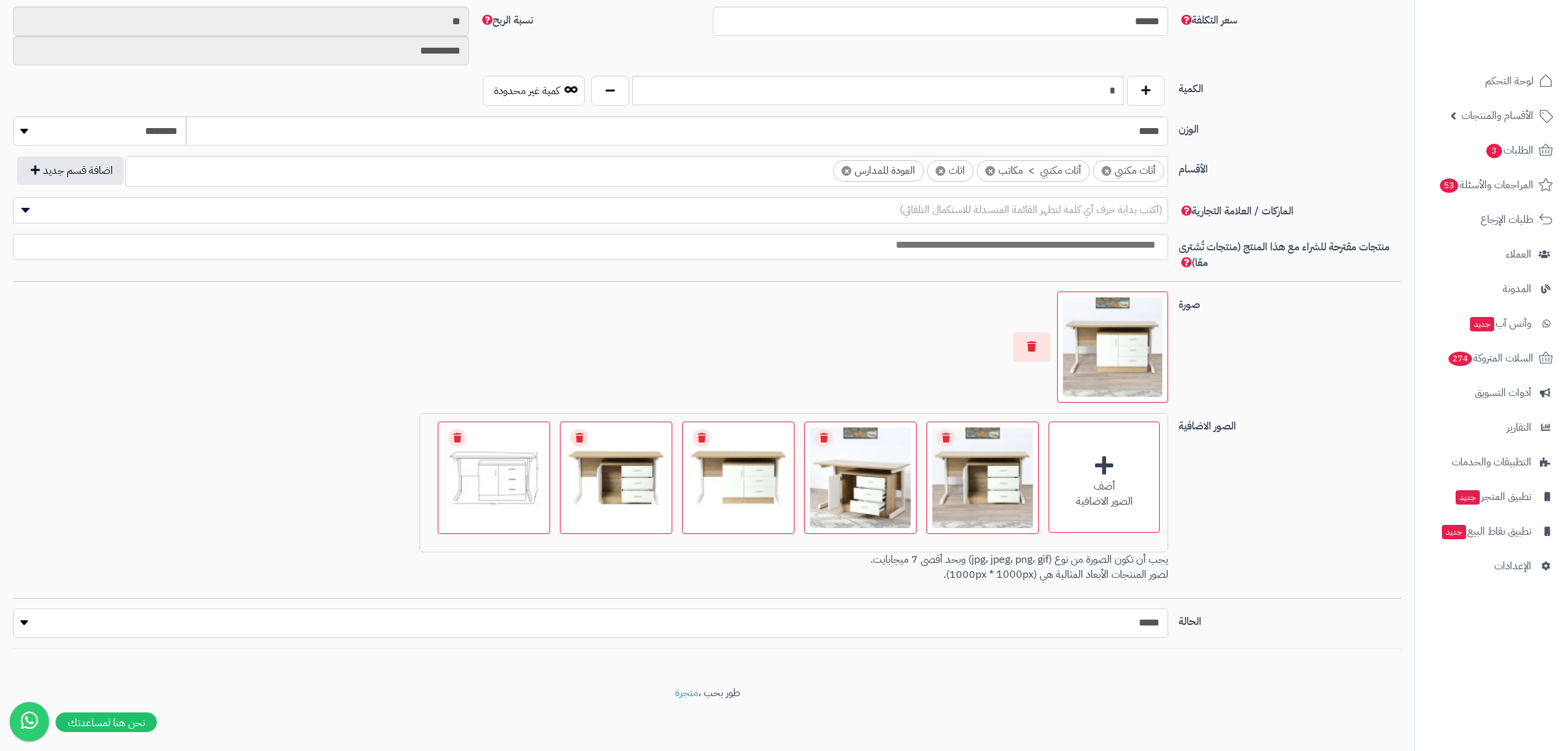
click option "*****" at bounding box center [0, 0] width 0 height 0
click at [13, 608] on select "***** ****" at bounding box center [591, 623] width 1155 height 30
select select "*"
click option "****" at bounding box center [0, 0] width 0 height 0
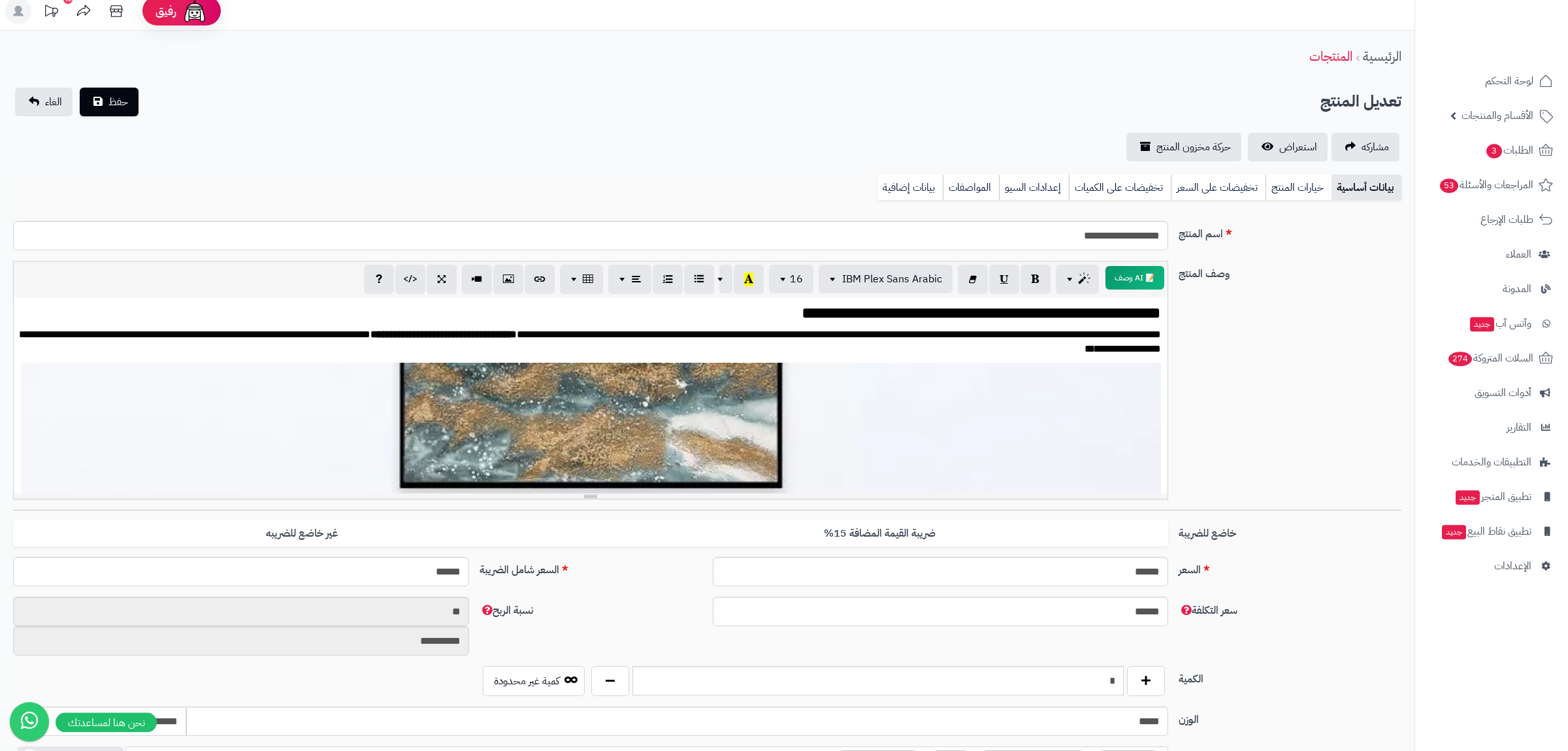
scroll to position [0, 0]
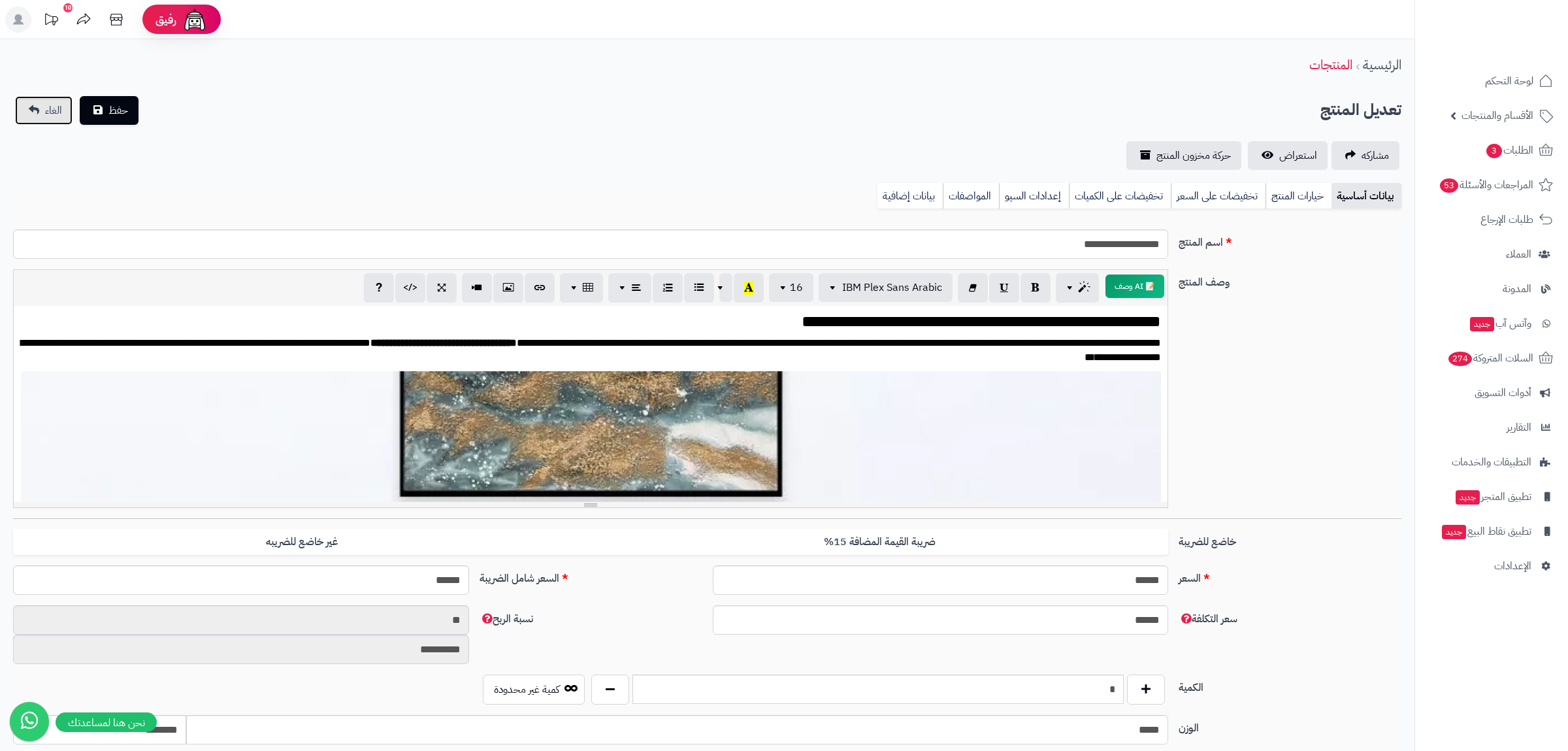
click at [55, 108] on span "الغاء" at bounding box center [54, 110] width 17 height 16
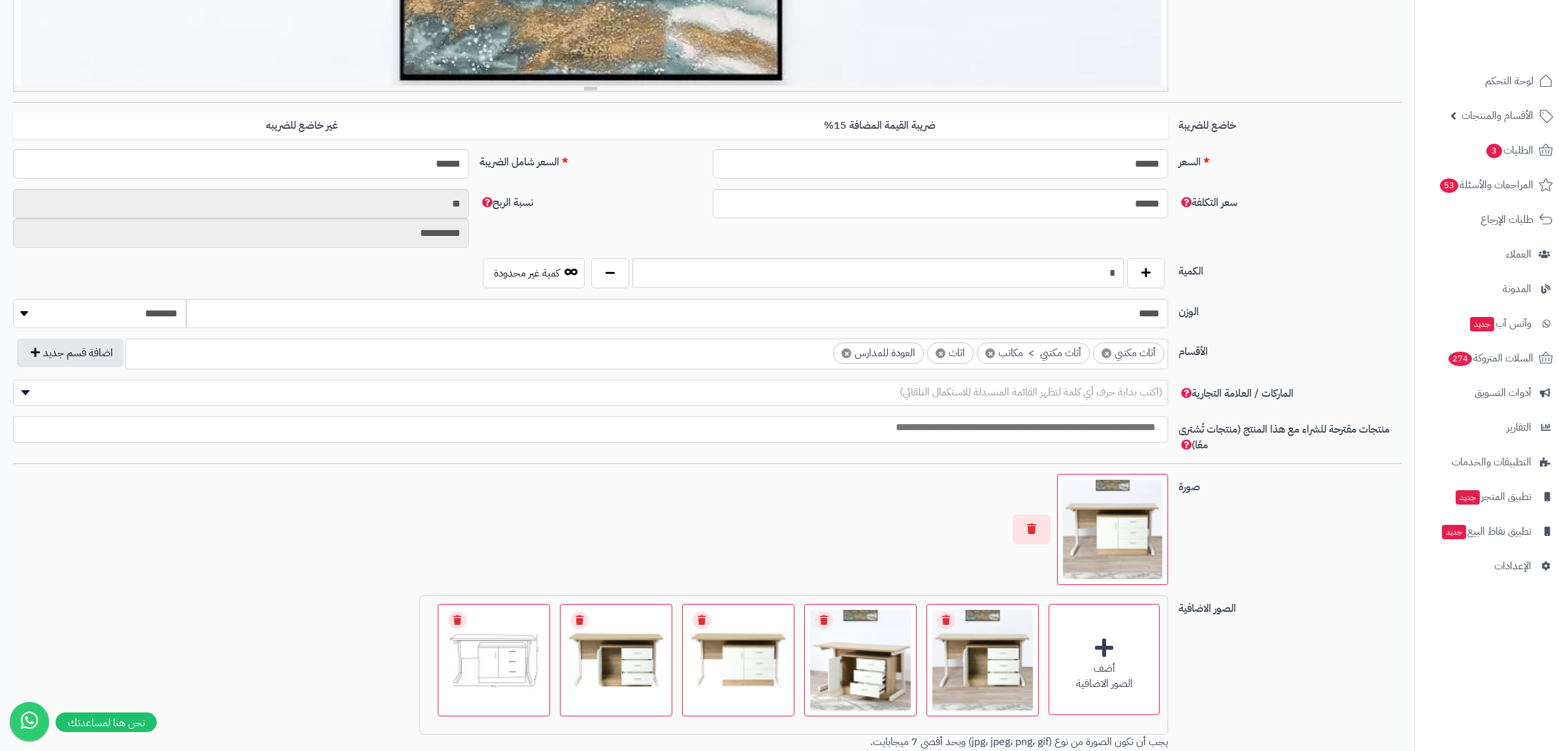
scroll to position [600, 0]
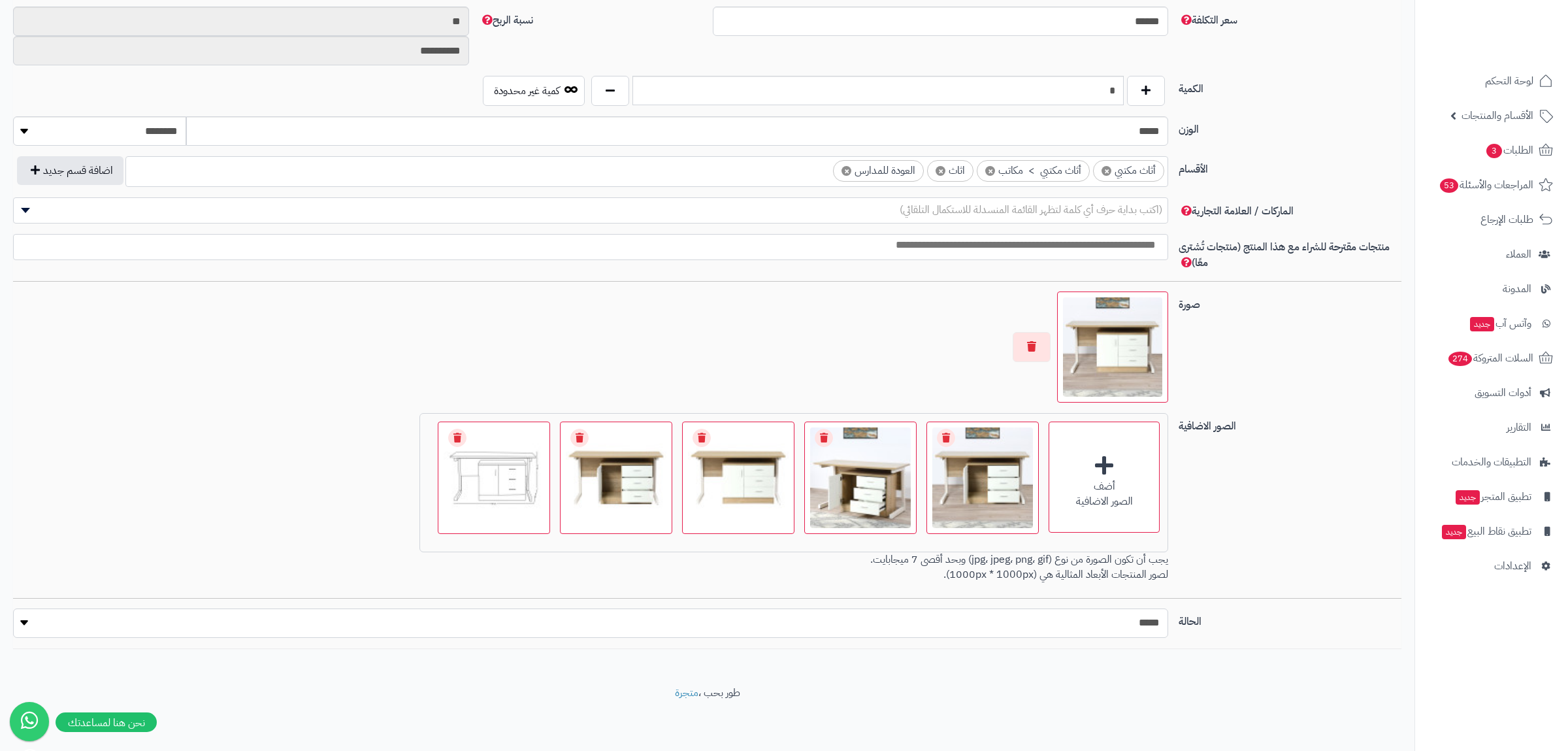
click at [13, 608] on select "***** ****" at bounding box center [591, 623] width 1155 height 30
select select "*"
click option "****" at bounding box center [0, 0] width 0 height 0
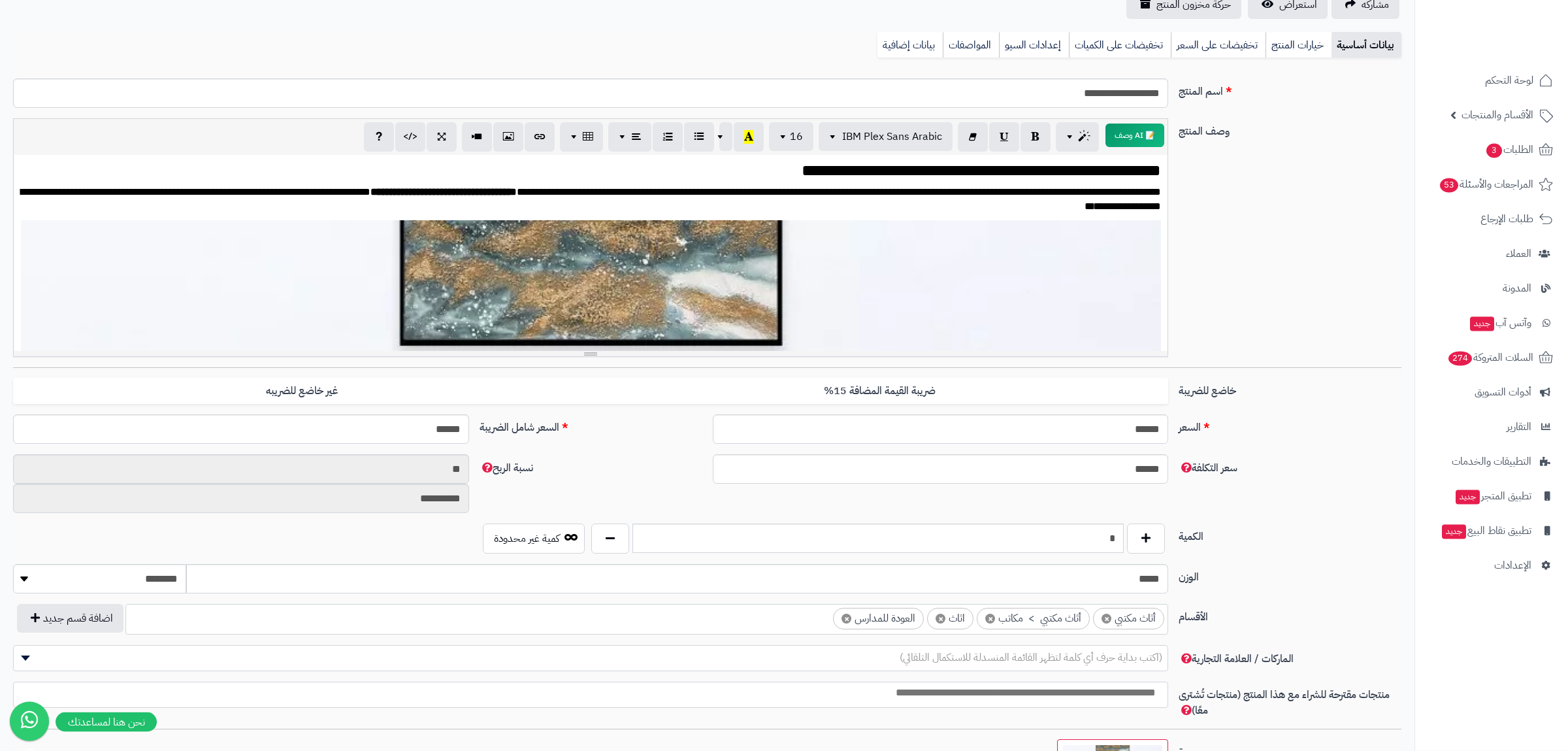
scroll to position [17, 0]
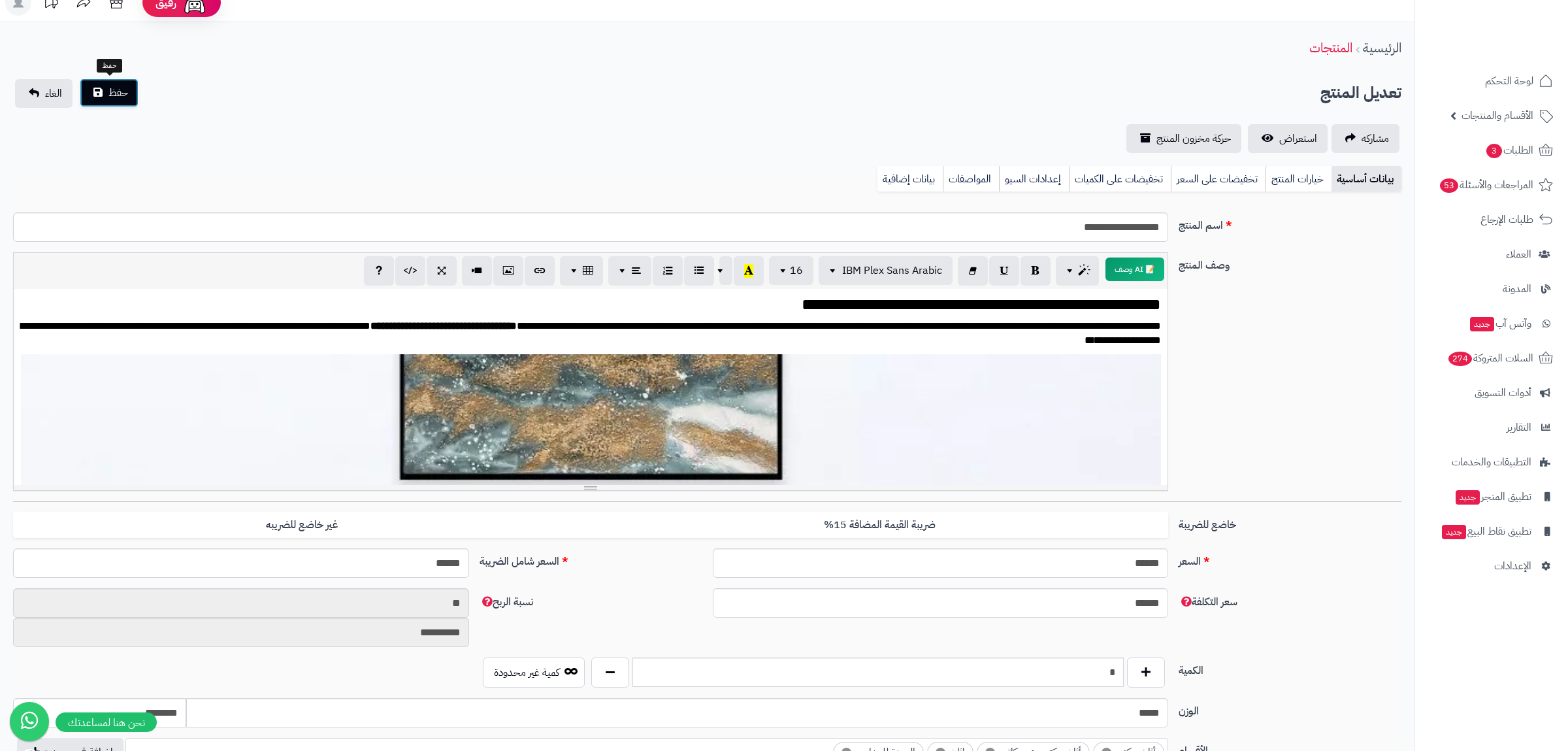
click at [120, 82] on button "حفظ" at bounding box center [108, 93] width 58 height 29
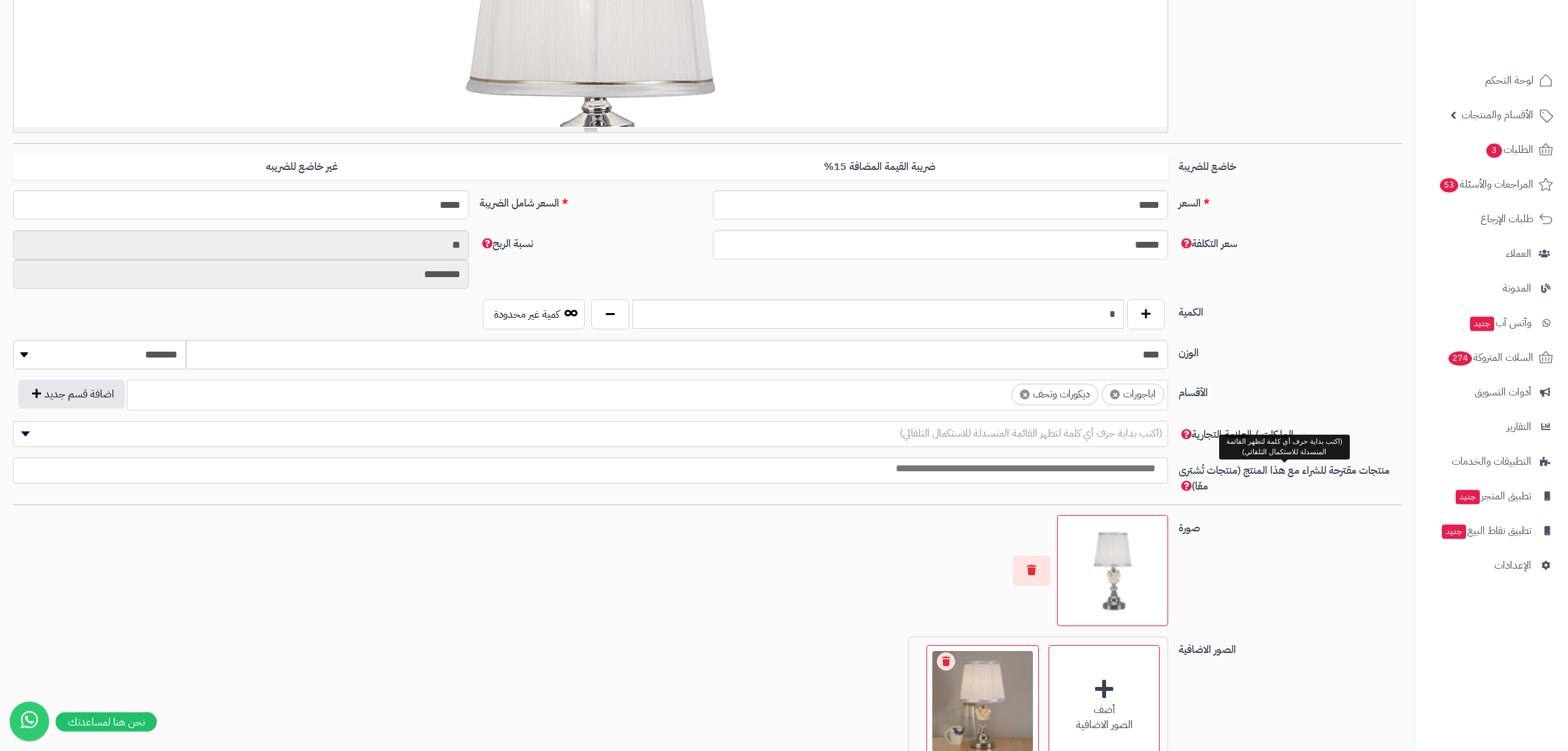
scroll to position [500, 0]
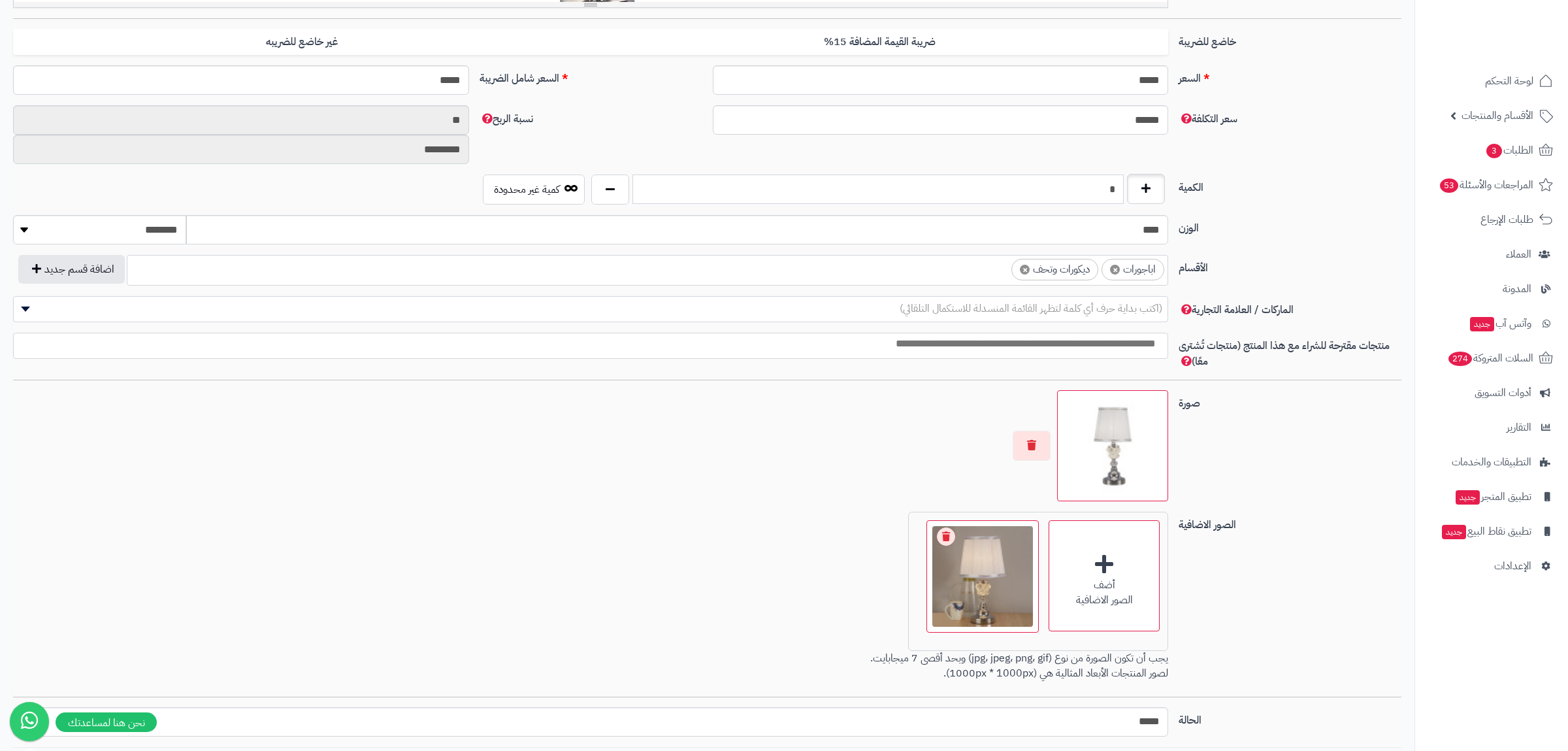
drag, startPoint x: 1098, startPoint y: 189, endPoint x: 1130, endPoint y: 198, distance: 33.2
click at [1123, 196] on input "*" at bounding box center [878, 189] width 491 height 30
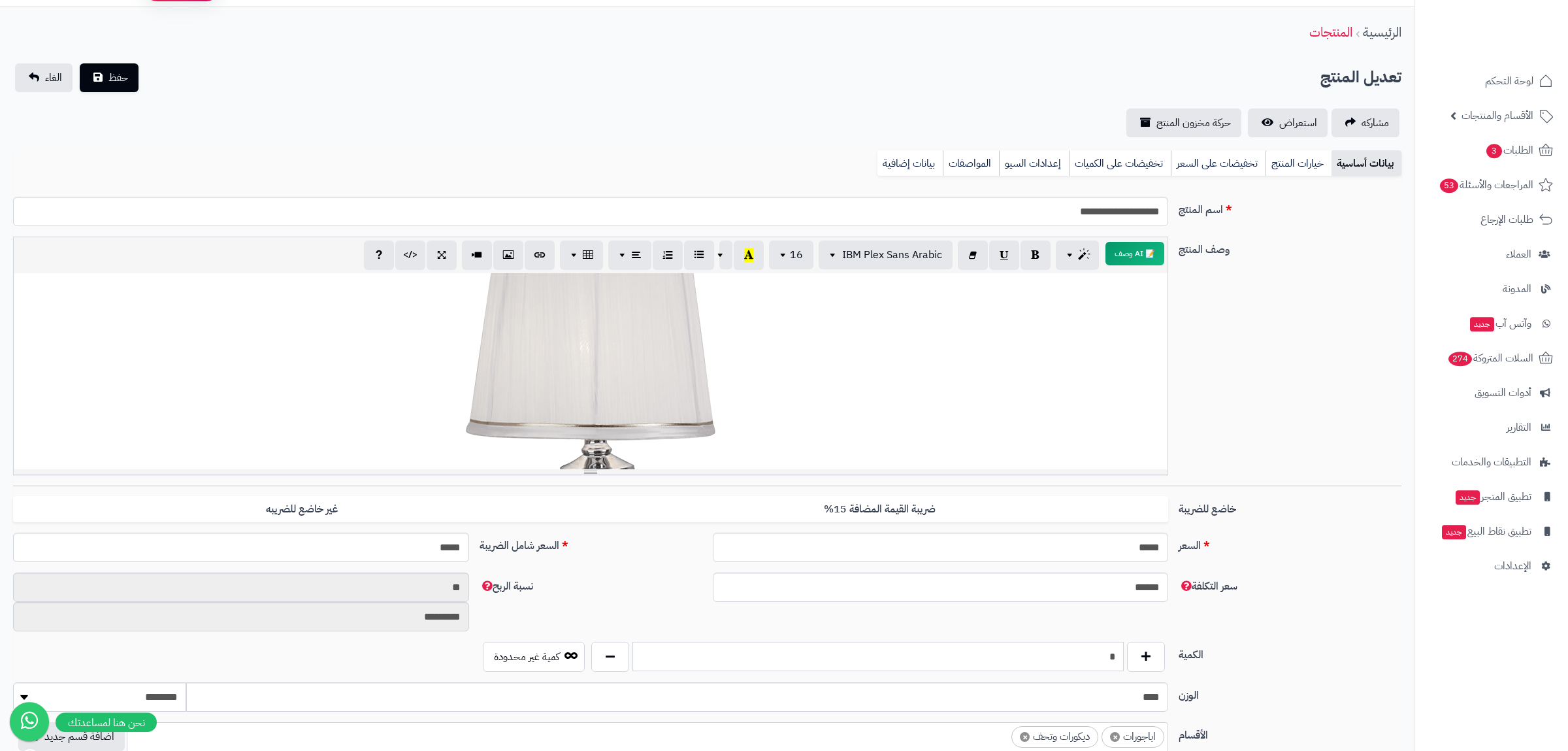
scroll to position [0, 0]
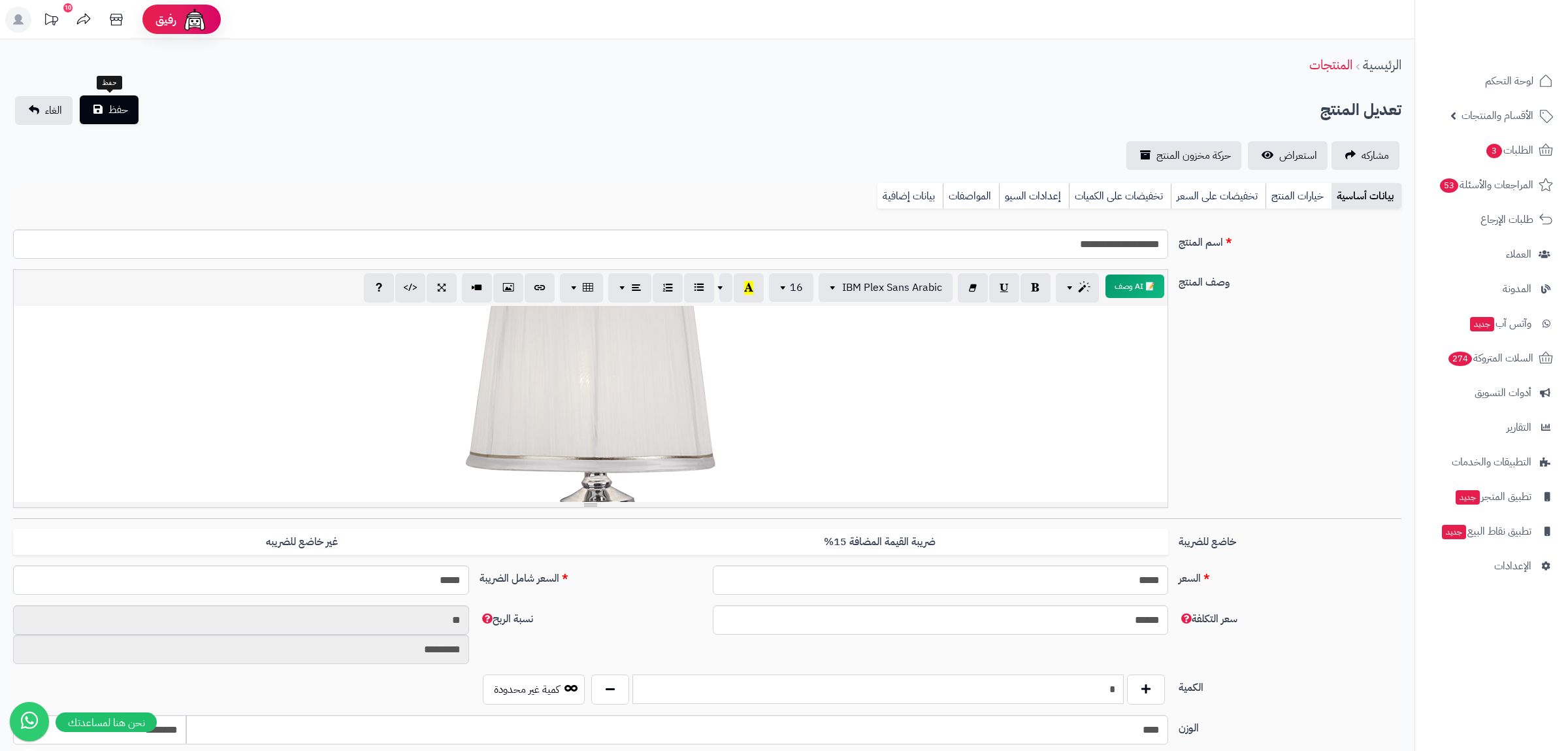
type input "*"
drag, startPoint x: 108, startPoint y: 110, endPoint x: 223, endPoint y: 112, distance: 115.0
click at [108, 110] on button "حفظ" at bounding box center [108, 110] width 58 height 29
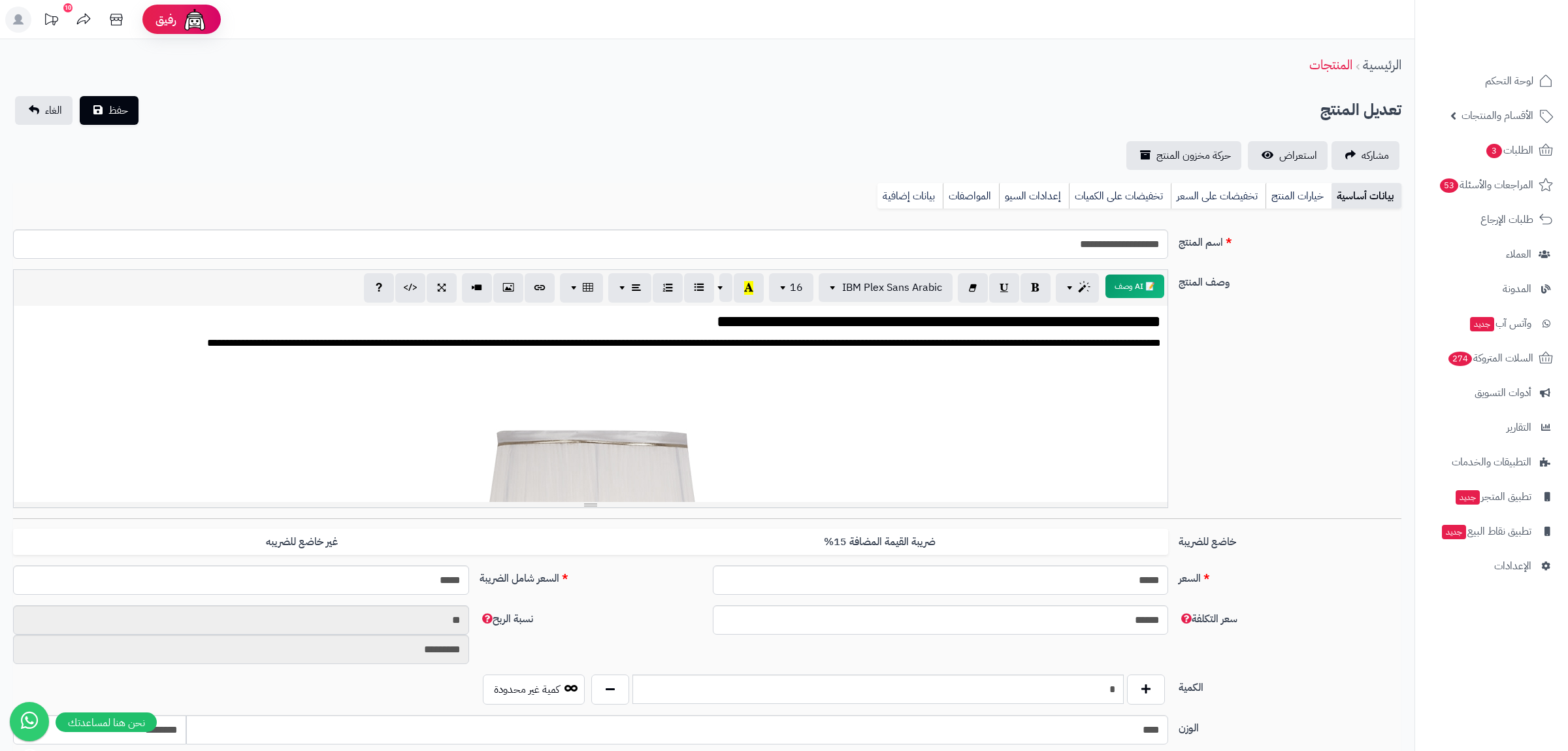
scroll to position [213, 0]
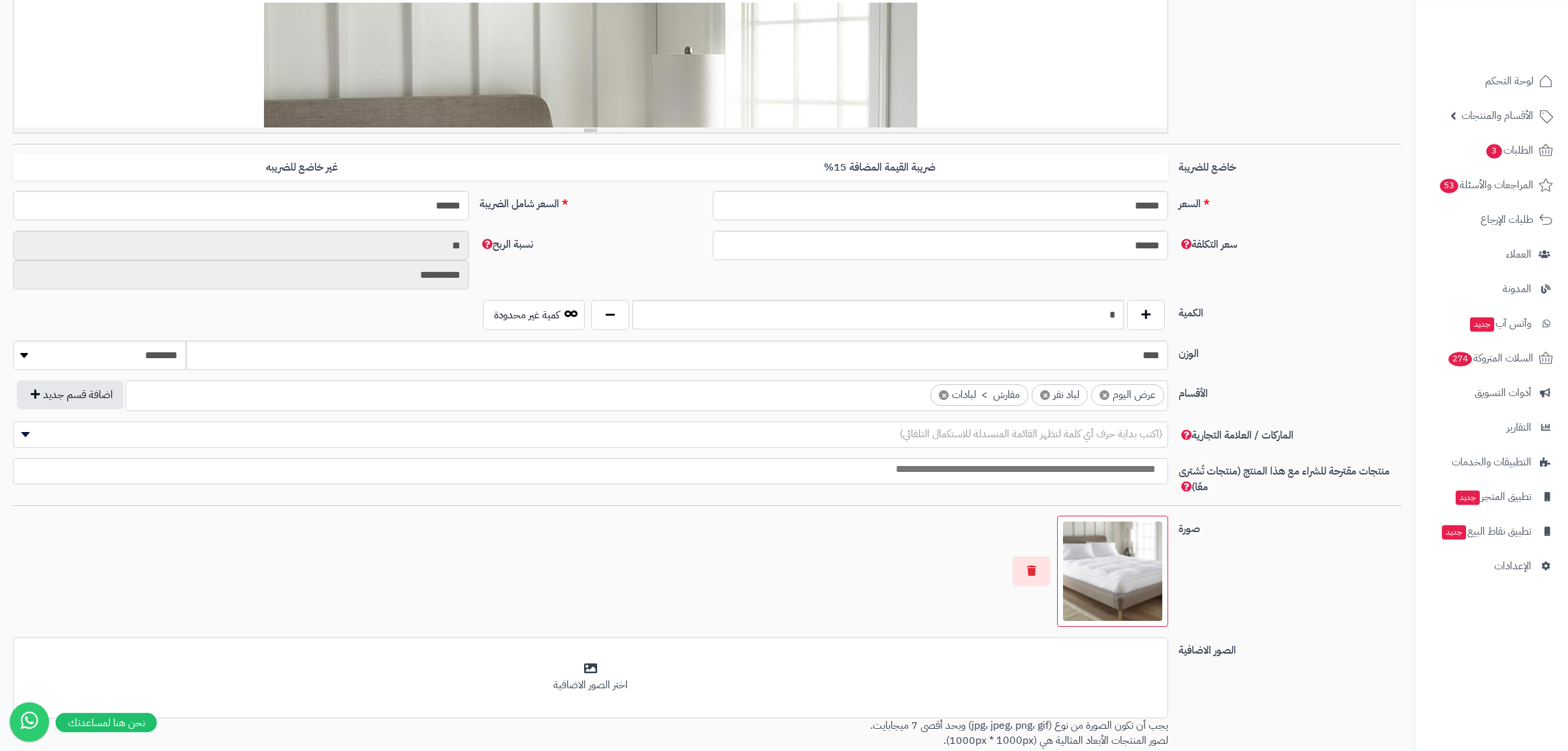
scroll to position [416, 0]
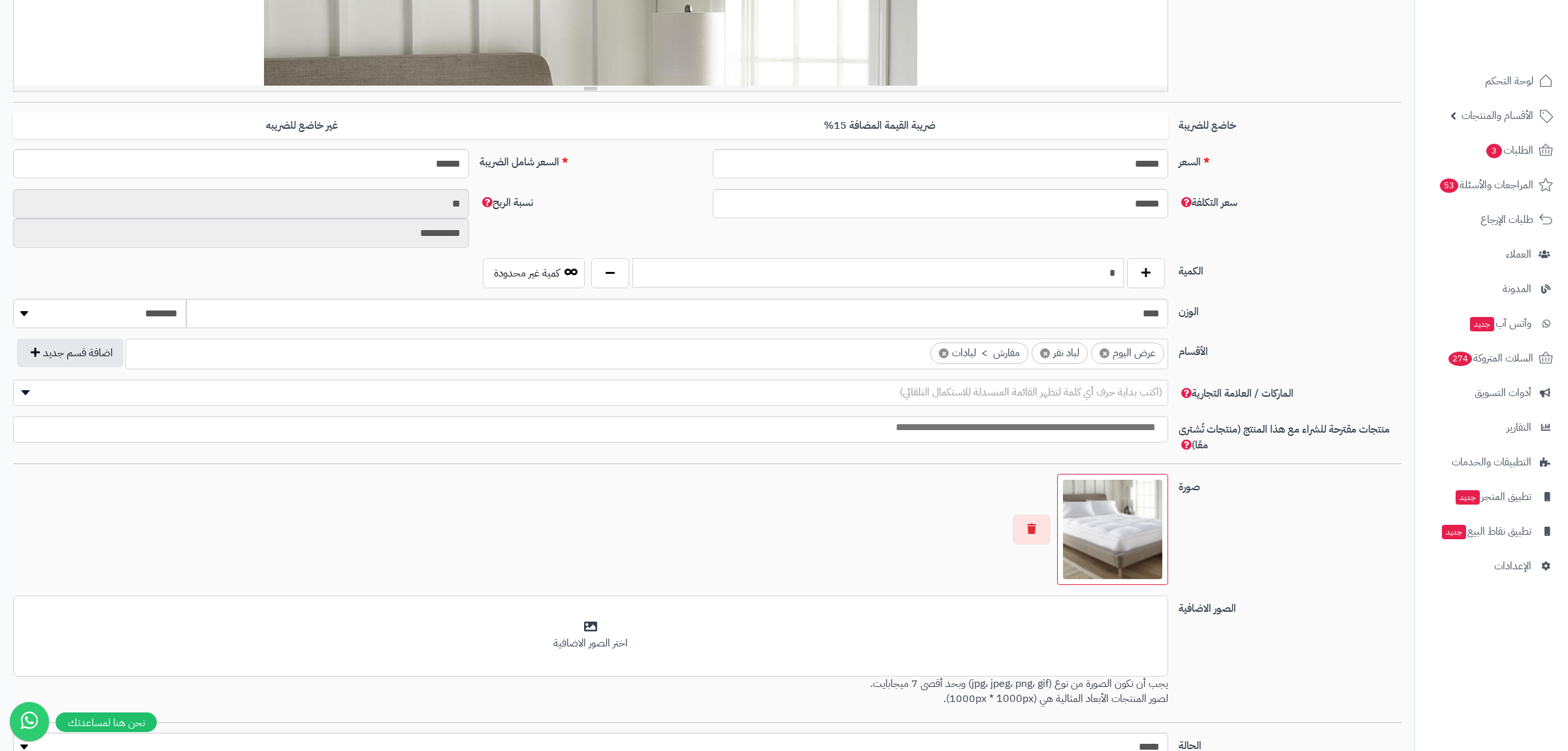
drag, startPoint x: 1095, startPoint y: 273, endPoint x: 1119, endPoint y: 277, distance: 24.3
click at [1119, 277] on input "*" at bounding box center [878, 273] width 491 height 30
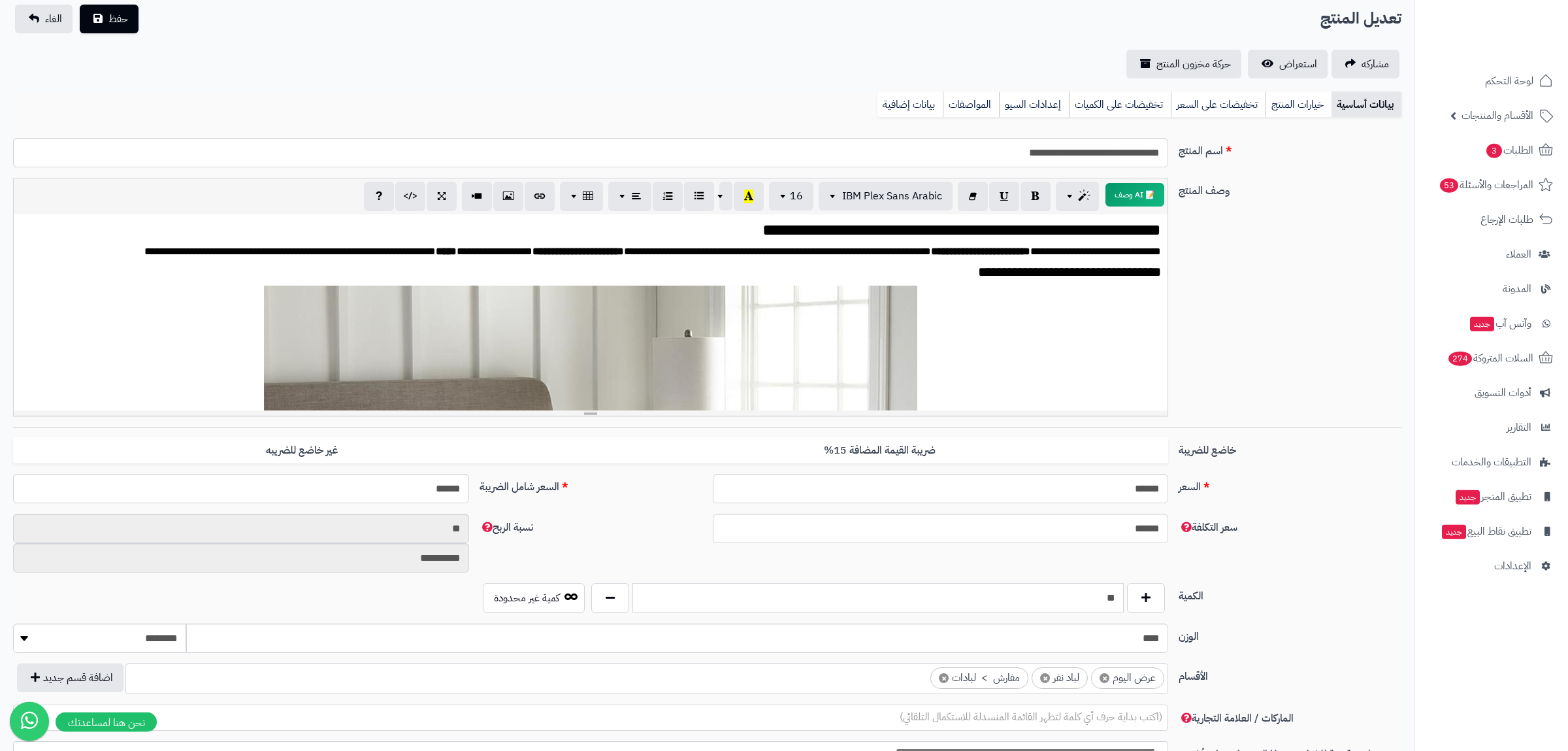
scroll to position [0, 0]
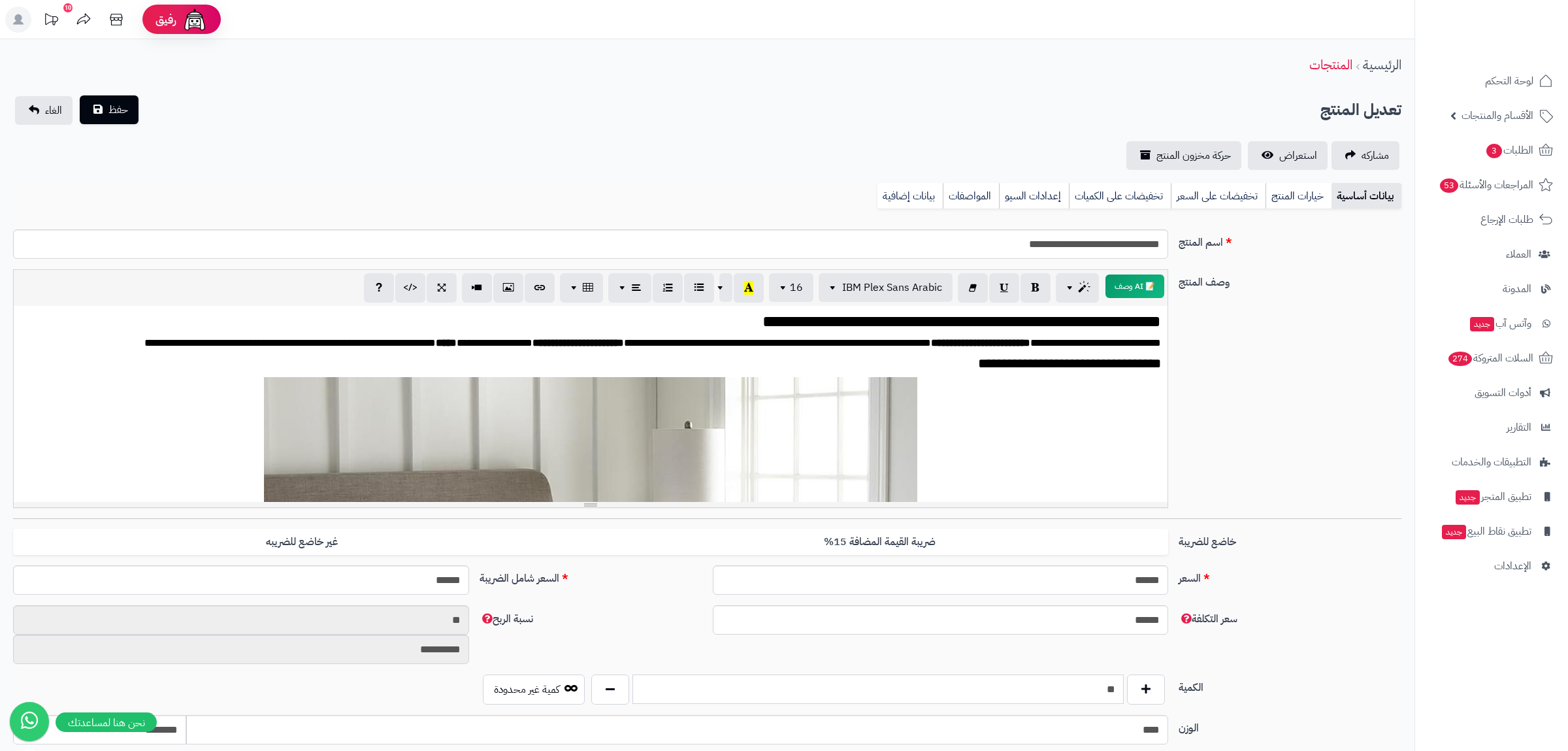
type input "**"
click at [125, 104] on span "حفظ" at bounding box center [118, 110] width 20 height 16
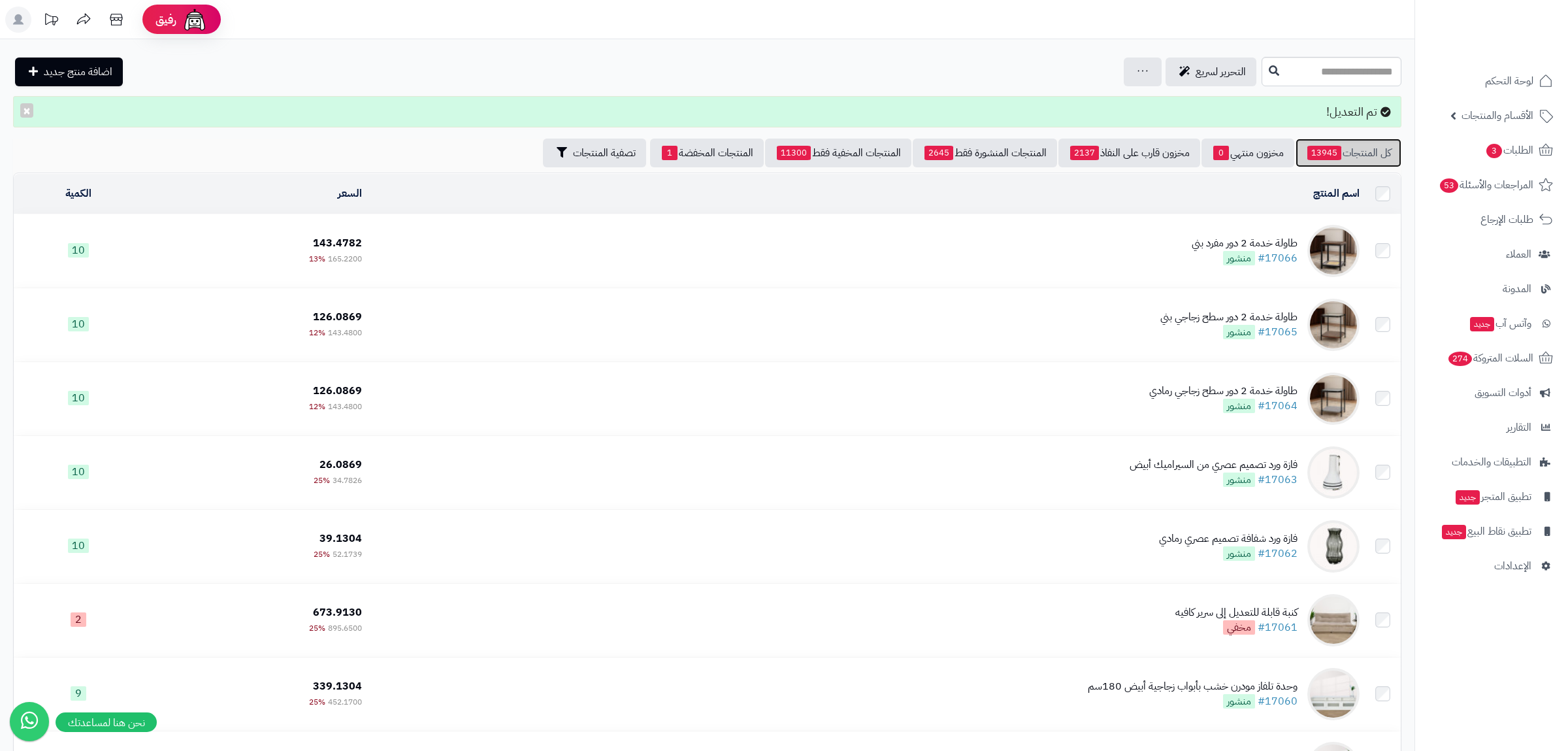
click at [1349, 149] on link "كل المنتجات 13945" at bounding box center [1348, 153] width 106 height 29
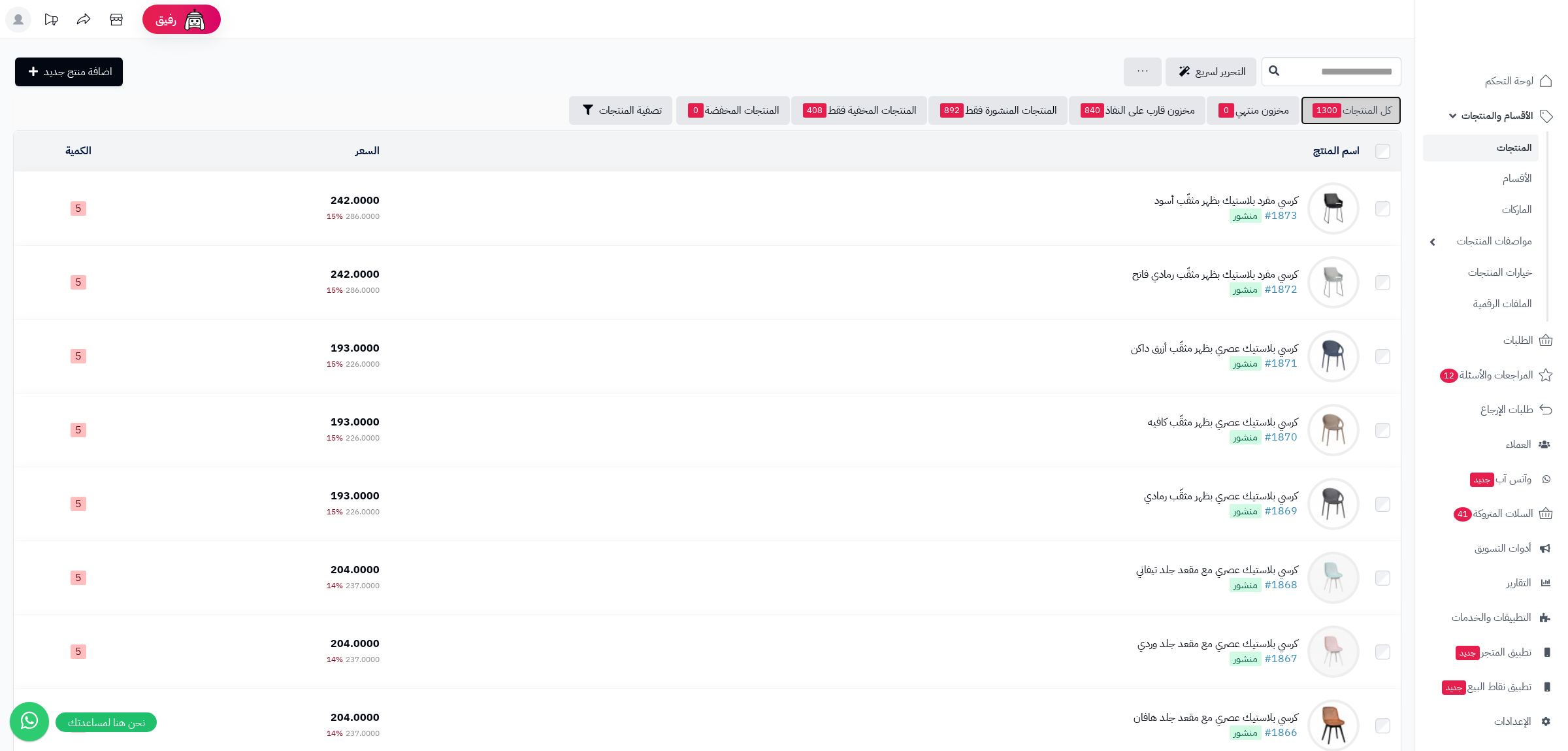
click at [1335, 112] on span "1300" at bounding box center [1327, 110] width 29 height 14
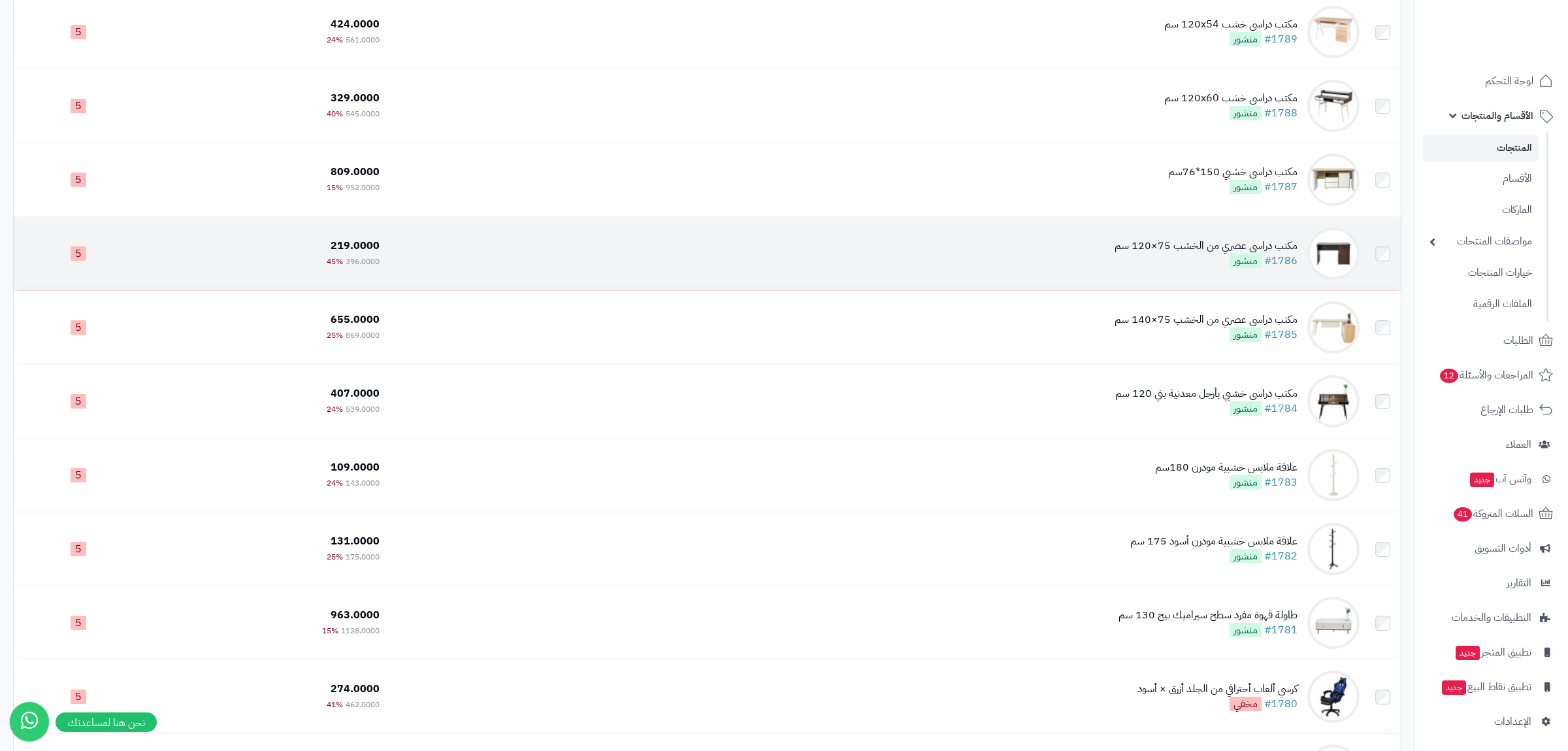
scroll to position [6984, 0]
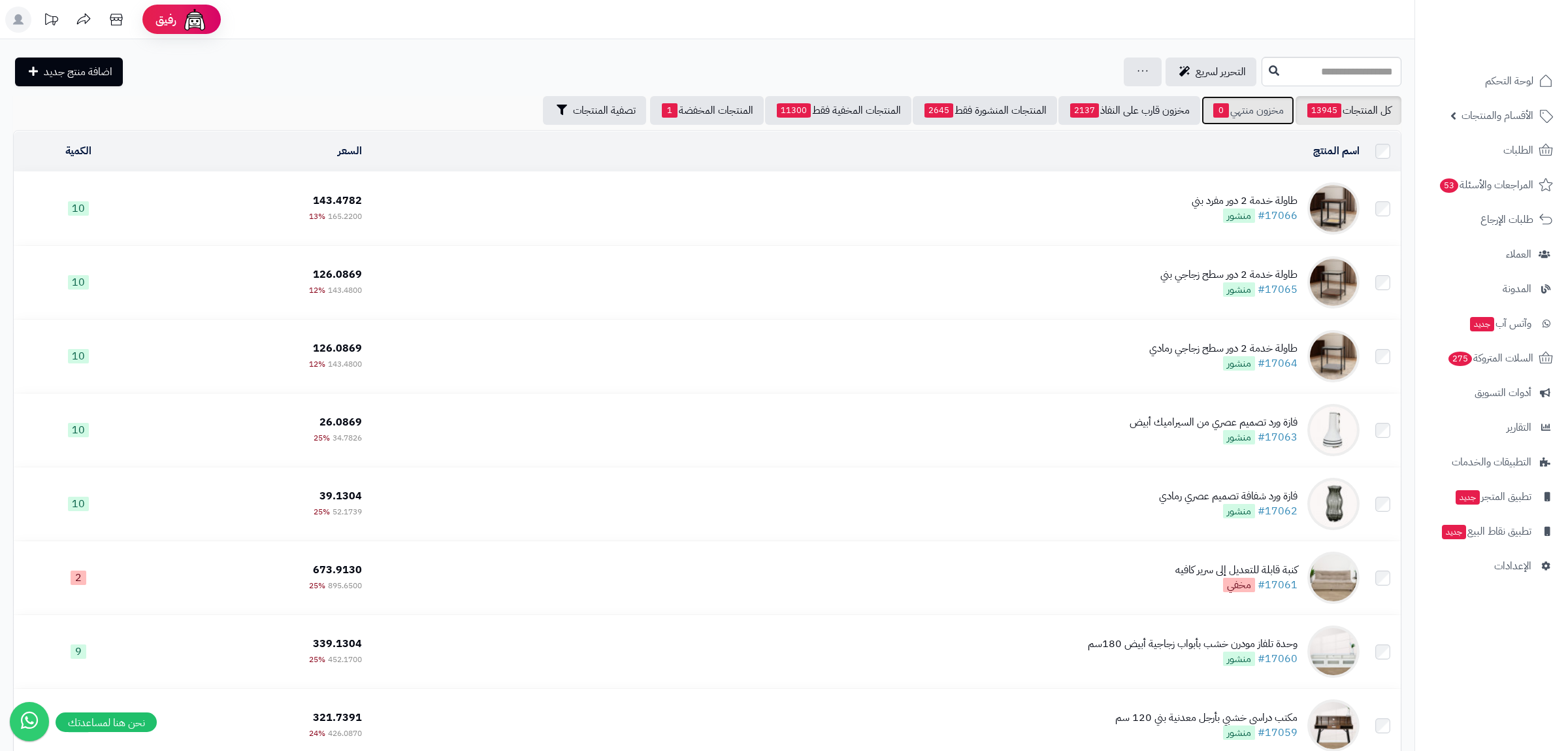
click at [1251, 111] on link "مخزون منتهي 0" at bounding box center [1247, 110] width 93 height 29
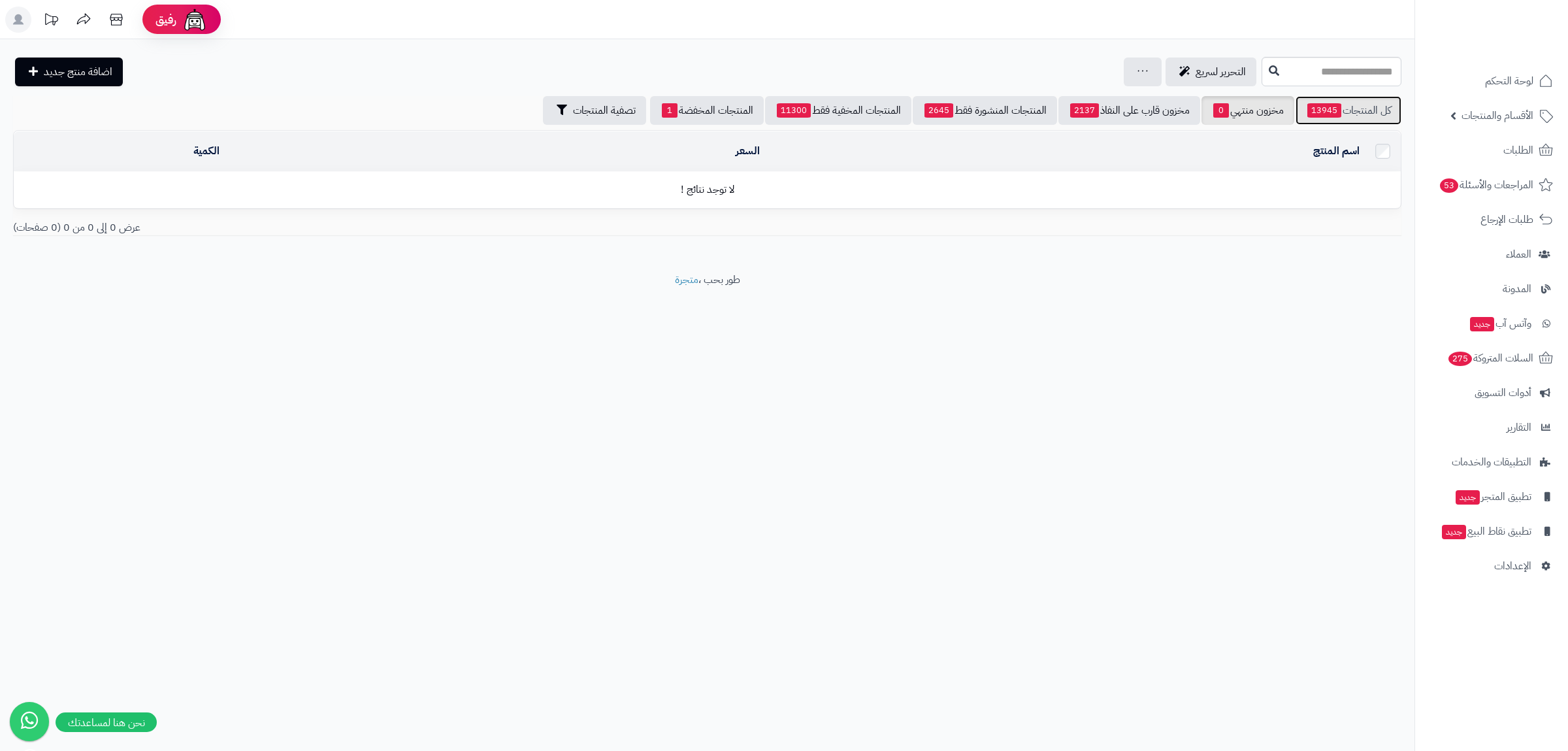
click at [1391, 104] on link "كل المنتجات 13945" at bounding box center [1348, 110] width 106 height 29
